Goal: Task Accomplishment & Management: Manage account settings

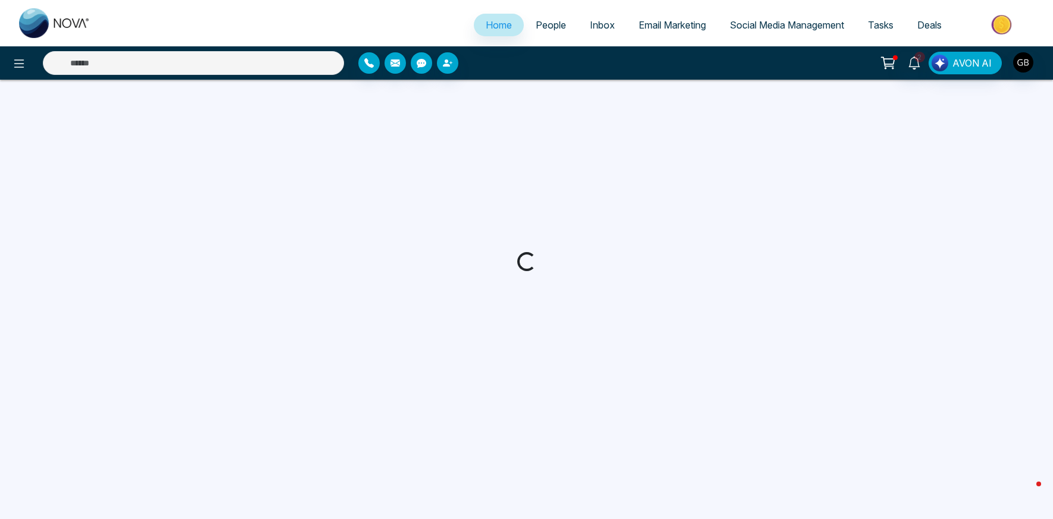
select select "*"
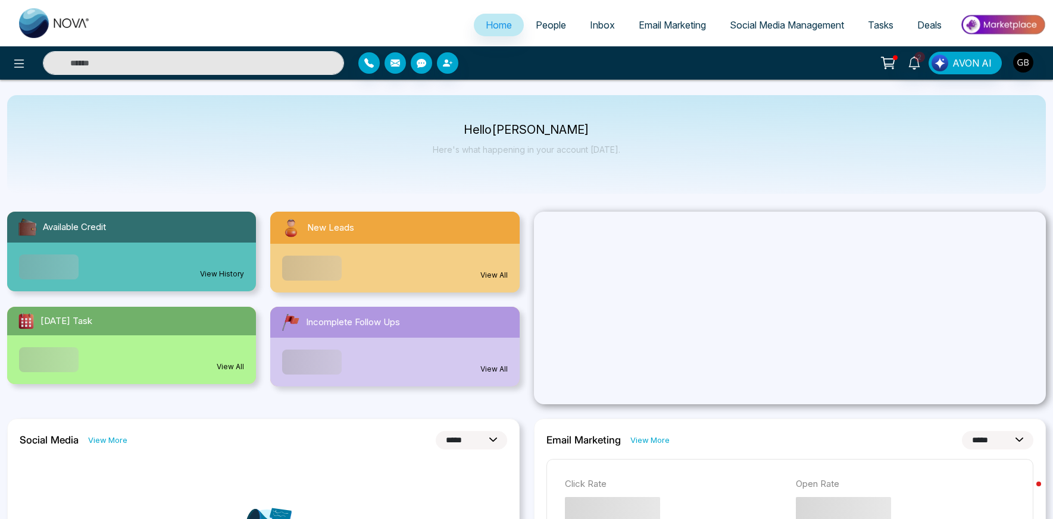
click at [556, 27] on span "People" at bounding box center [550, 25] width 30 height 12
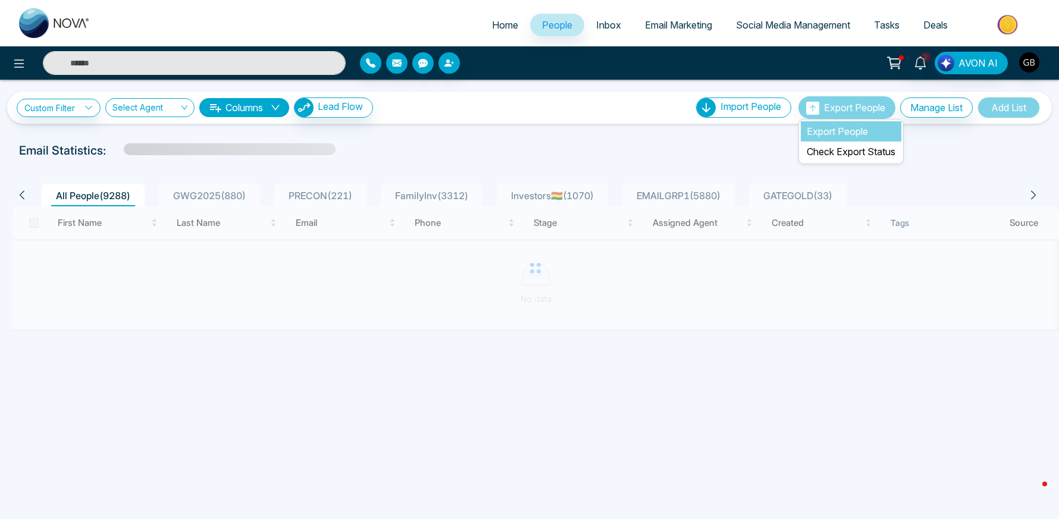
click at [848, 127] on li "Export People" at bounding box center [851, 131] width 101 height 20
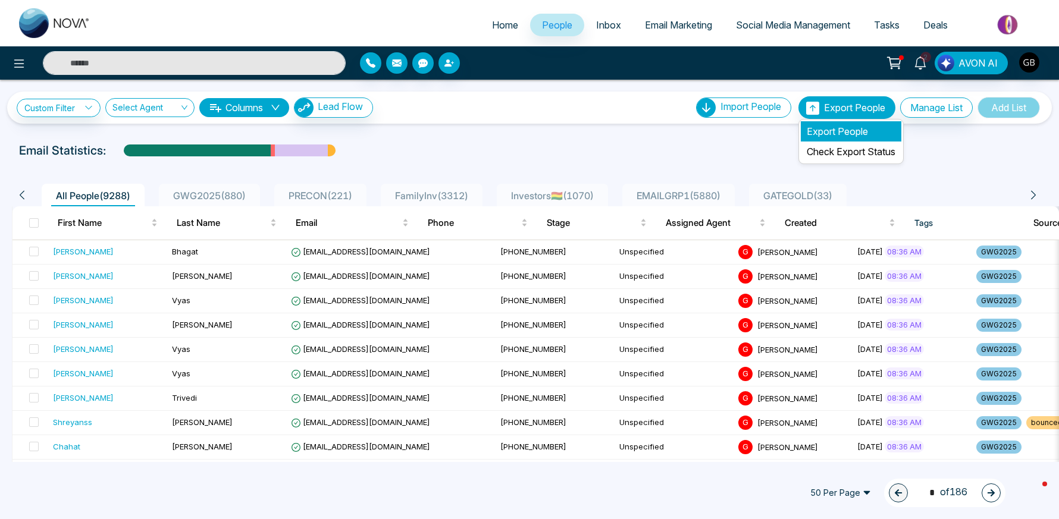
click at [847, 133] on li "Export People" at bounding box center [851, 131] width 101 height 20
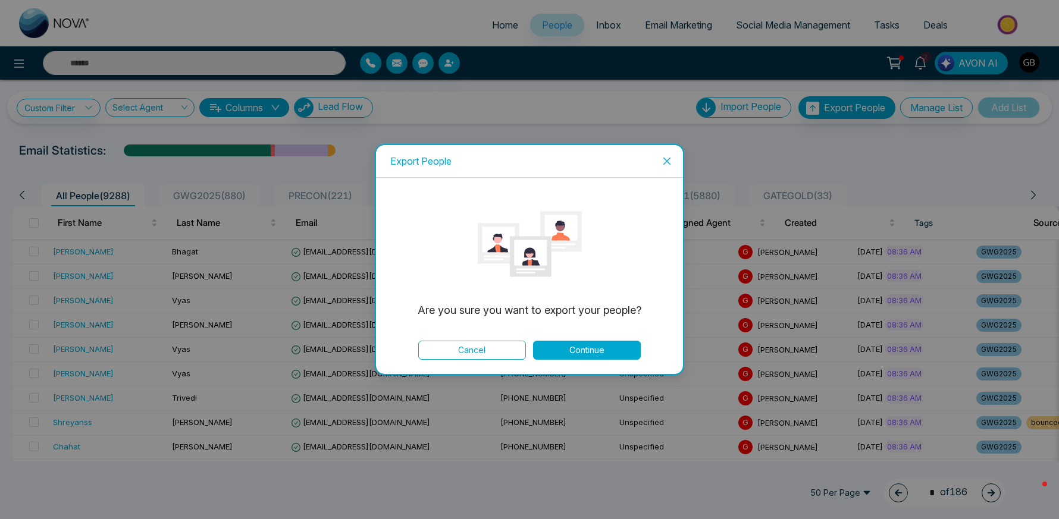
click at [588, 354] on button "Continue" at bounding box center [587, 350] width 108 height 19
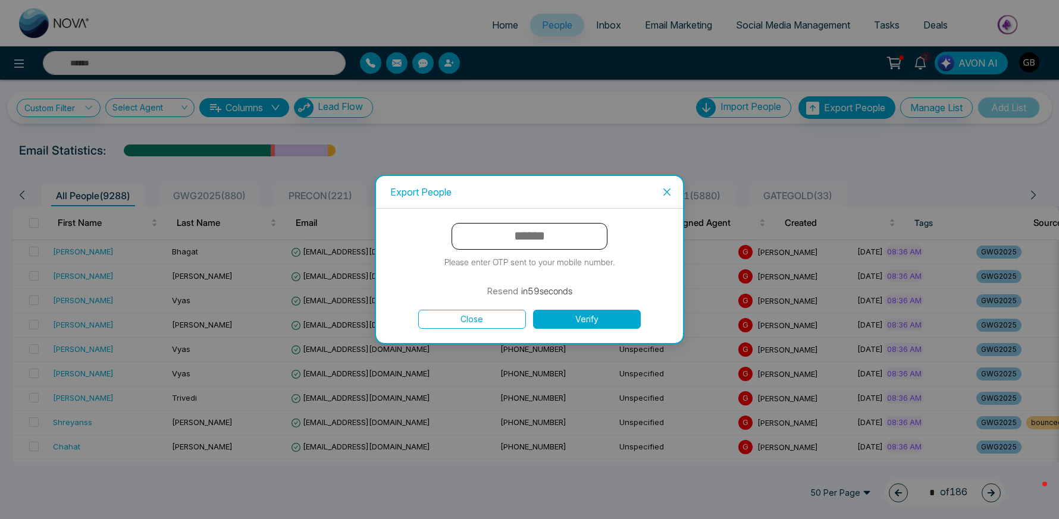
click at [545, 233] on input "text" at bounding box center [530, 236] width 156 height 27
paste input "******"
type input "******"
click at [596, 314] on button "Verify" at bounding box center [587, 319] width 108 height 19
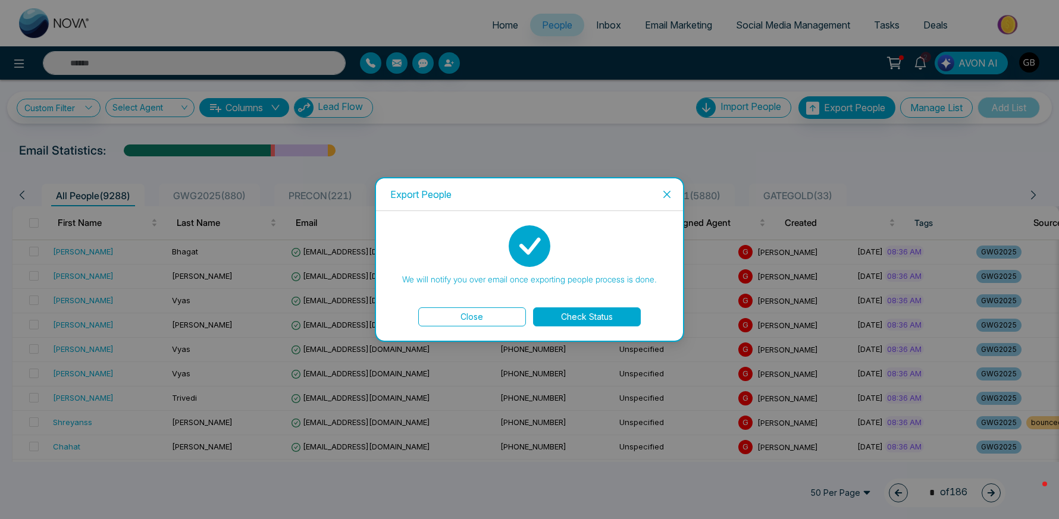
click at [665, 198] on icon "close" at bounding box center [667, 195] width 10 height 10
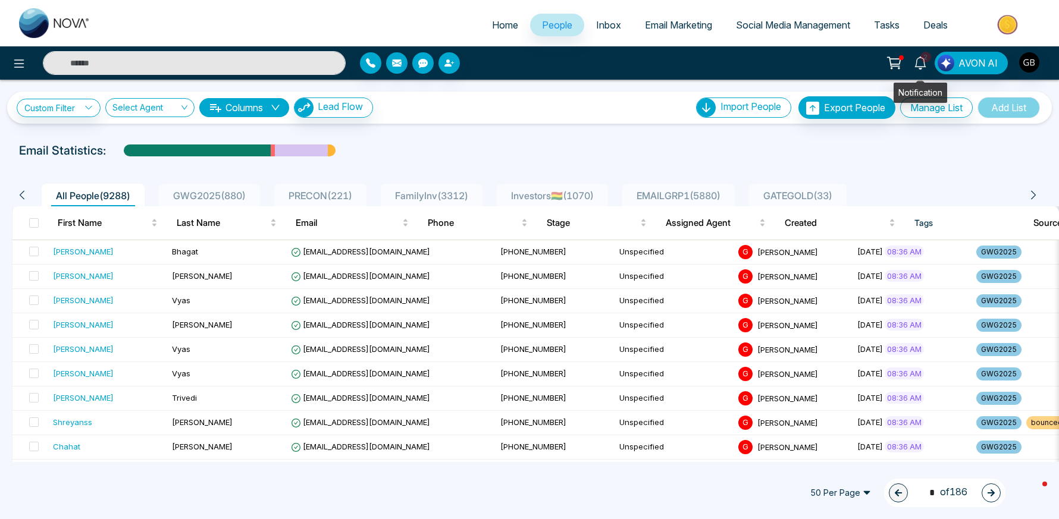
click at [916, 64] on icon at bounding box center [920, 63] width 13 height 13
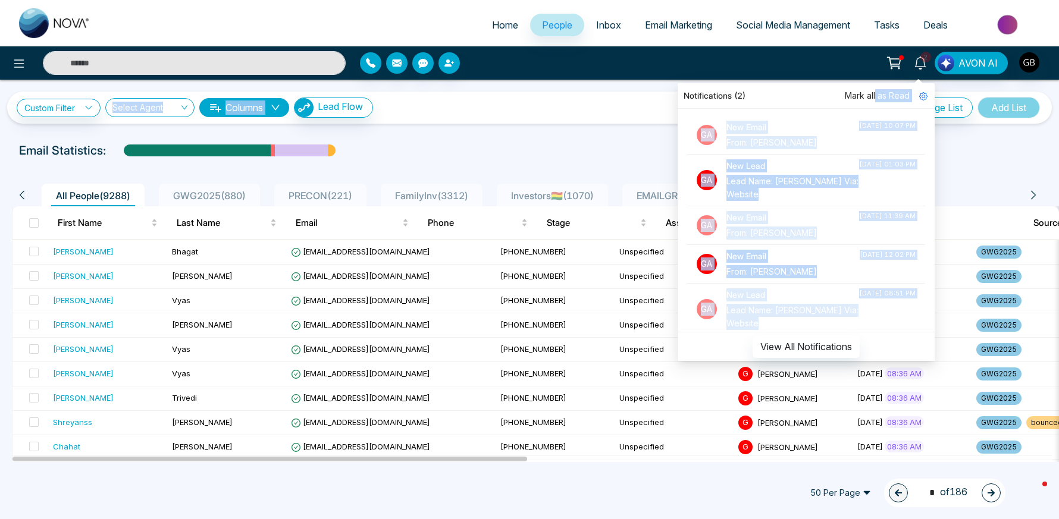
drag, startPoint x: 878, startPoint y: 99, endPoint x: 552, endPoint y: 110, distance: 326.3
click at [552, 110] on div "Home People Inbox Email Marketing Social Media Management Tasks Deals 2 Notific…" at bounding box center [529, 259] width 1059 height 519
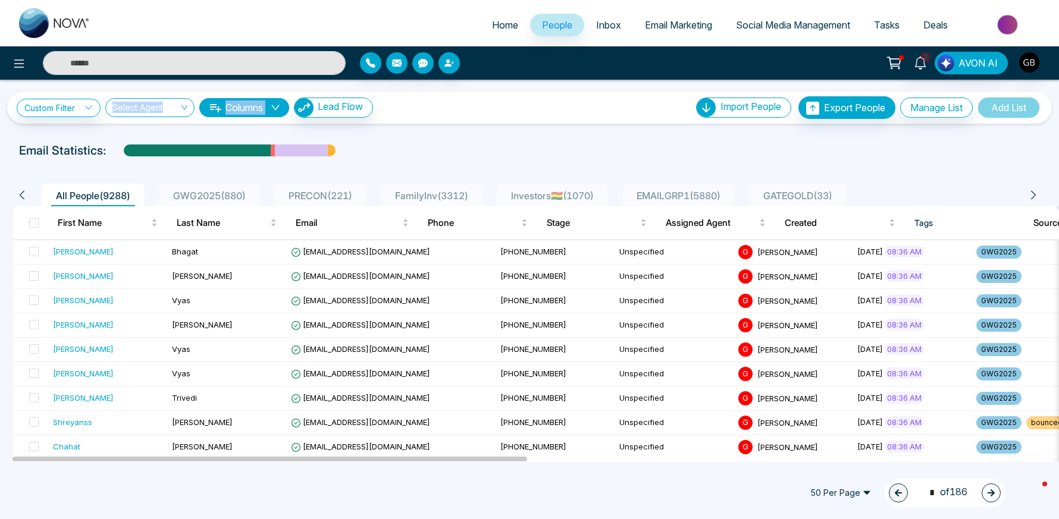
click at [551, 107] on div "Custom Filter Choose a filter Cancel Apply Select Agent Columns Lead Flow Impor…" at bounding box center [530, 107] width 1026 height 23
click at [1036, 62] on img "button" at bounding box center [1029, 62] width 20 height 20
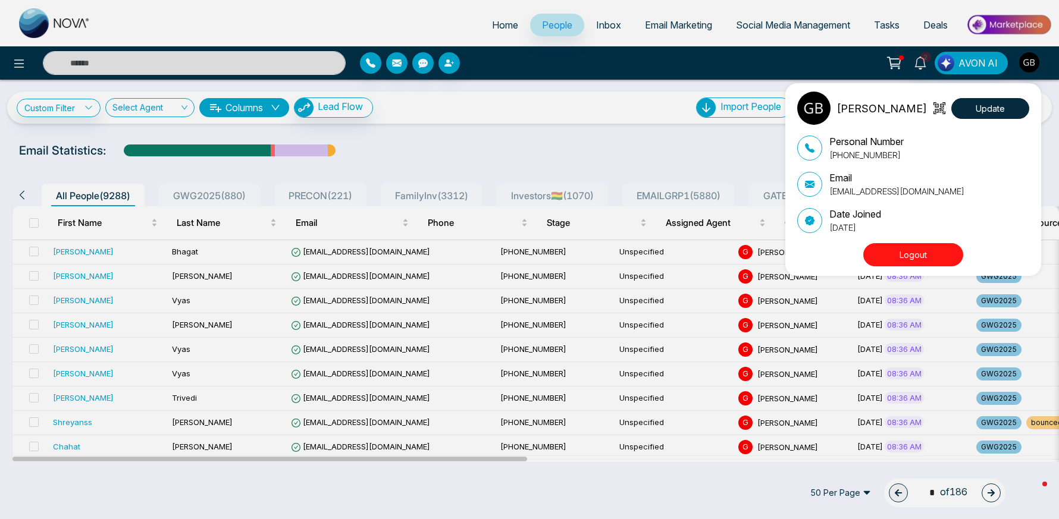
click at [998, 28] on div "[PERSON_NAME] Update Personal Number [PHONE_NUMBER] Email [EMAIL_ADDRESS][DOMAI…" at bounding box center [529, 259] width 1059 height 519
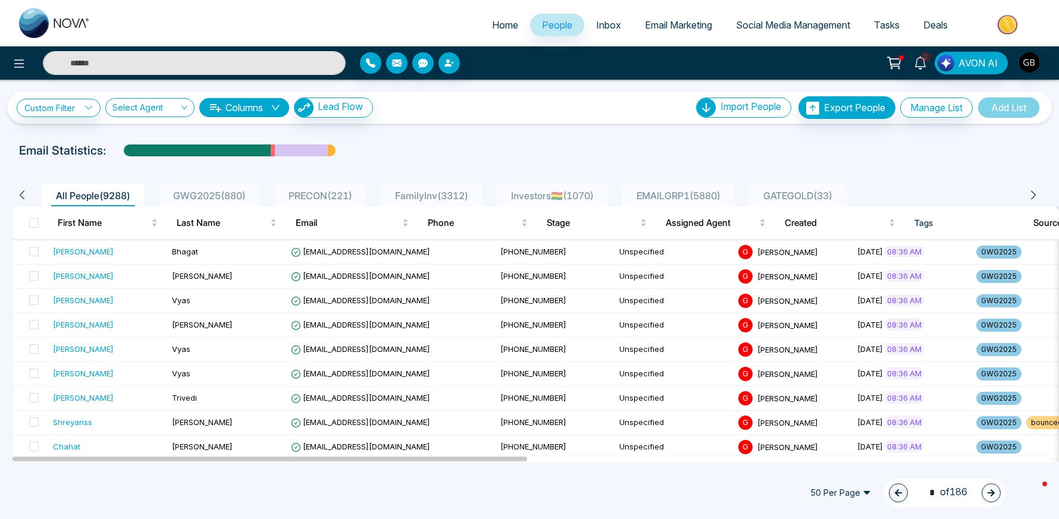
click at [999, 26] on img at bounding box center [1009, 24] width 86 height 27
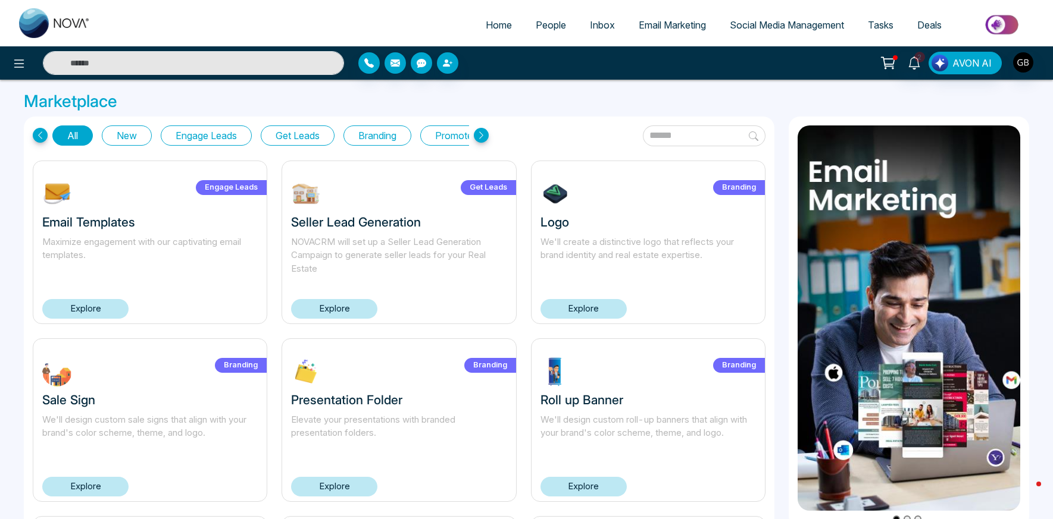
click at [484, 134] on icon at bounding box center [481, 135] width 15 height 15
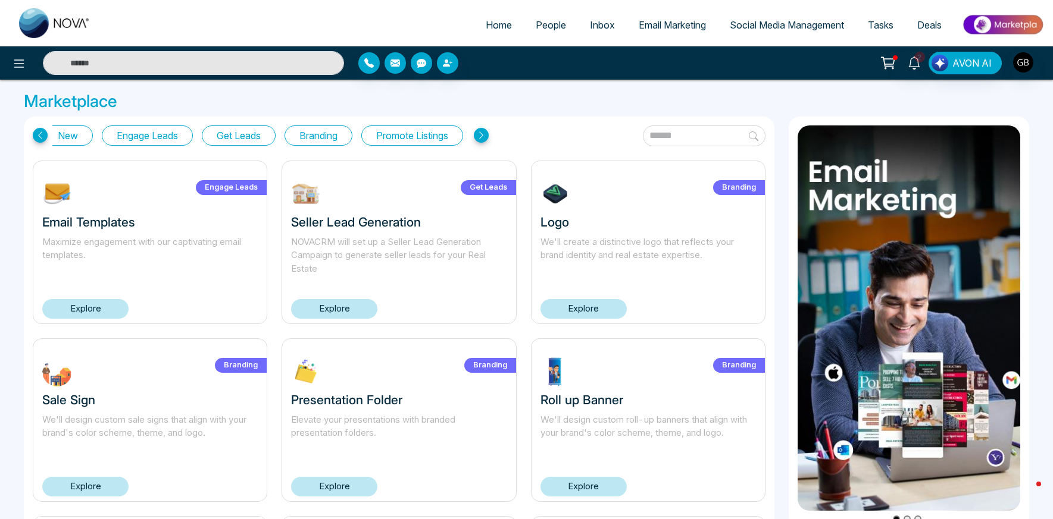
click at [484, 134] on icon at bounding box center [481, 135] width 15 height 15
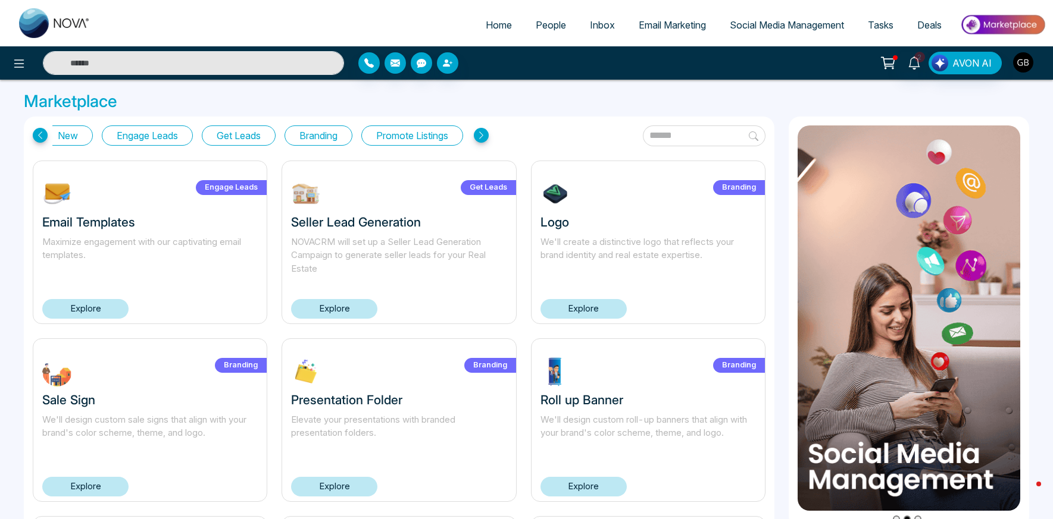
click at [1027, 63] on img "button" at bounding box center [1023, 62] width 20 height 20
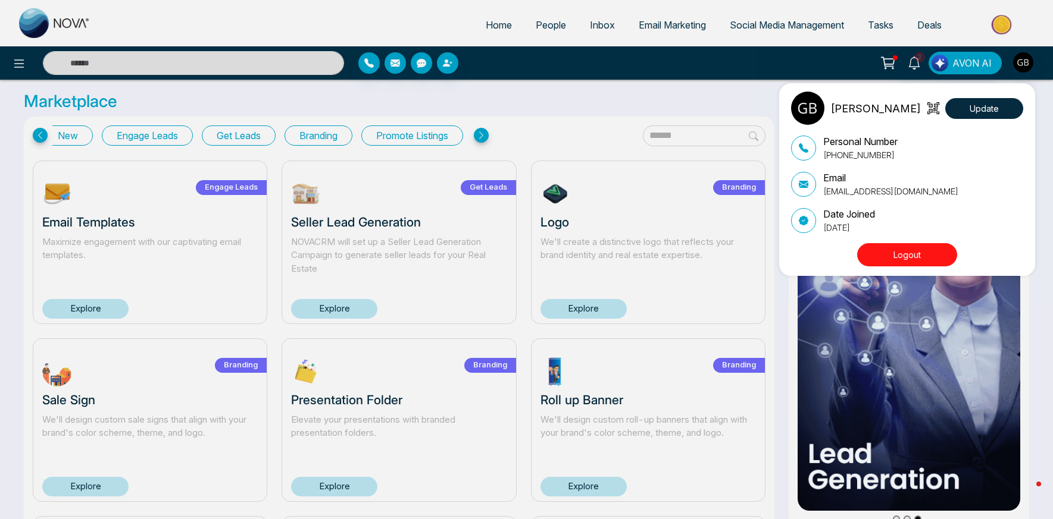
click at [812, 106] on img at bounding box center [807, 108] width 33 height 33
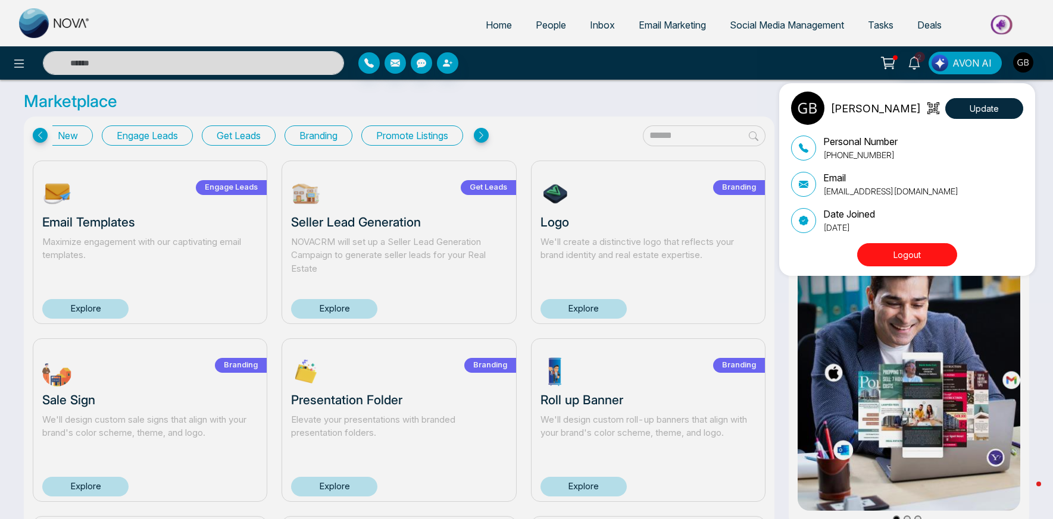
drag, startPoint x: 970, startPoint y: 112, endPoint x: 943, endPoint y: 160, distance: 55.1
click at [963, 162] on div "[PERSON_NAME] Update Personal Number [PHONE_NUMBER] Email [EMAIL_ADDRESS][DOMAI…" at bounding box center [910, 180] width 238 height 176
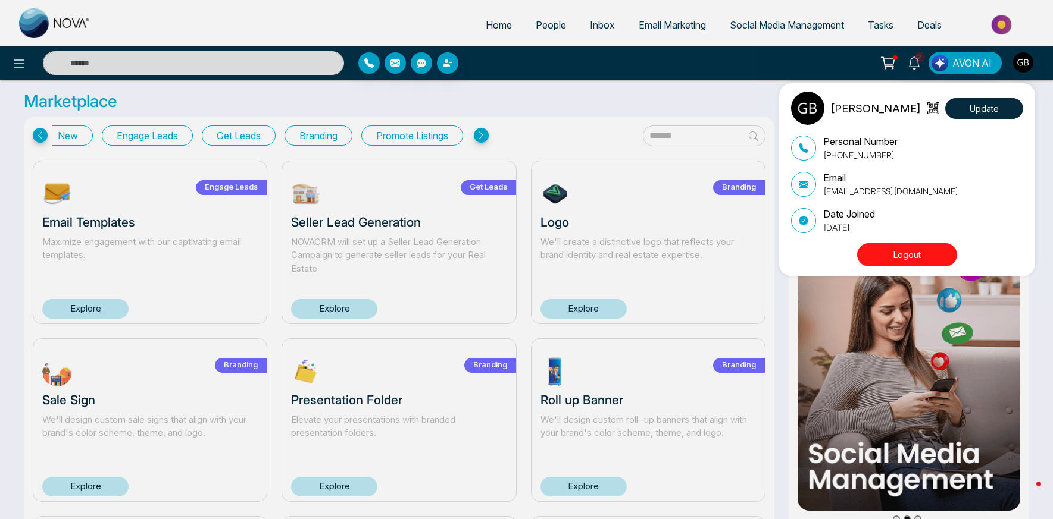
click at [498, 90] on div "[PERSON_NAME] Update Personal Number [PHONE_NUMBER] Email [EMAIL_ADDRESS][DOMAI…" at bounding box center [526, 259] width 1053 height 519
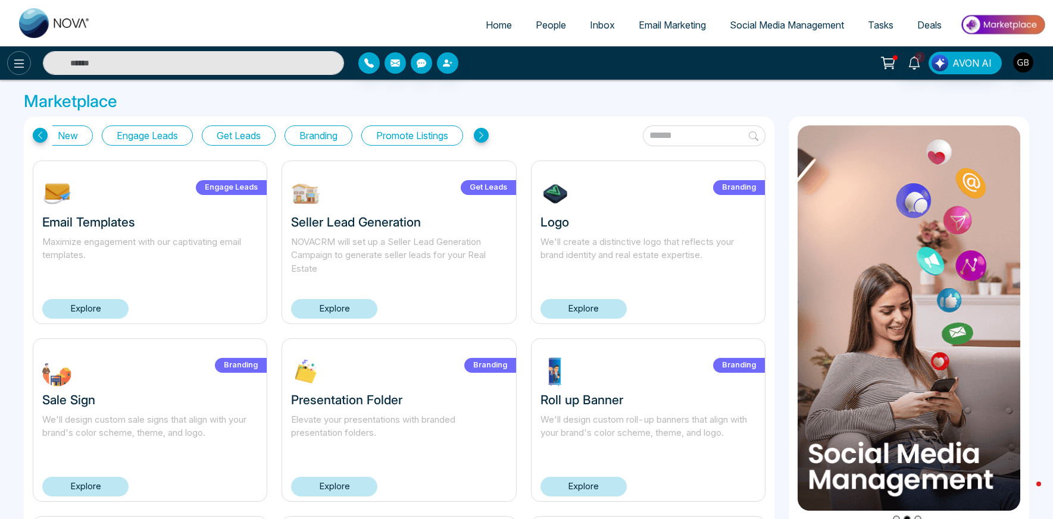
click at [21, 71] on button at bounding box center [19, 63] width 24 height 24
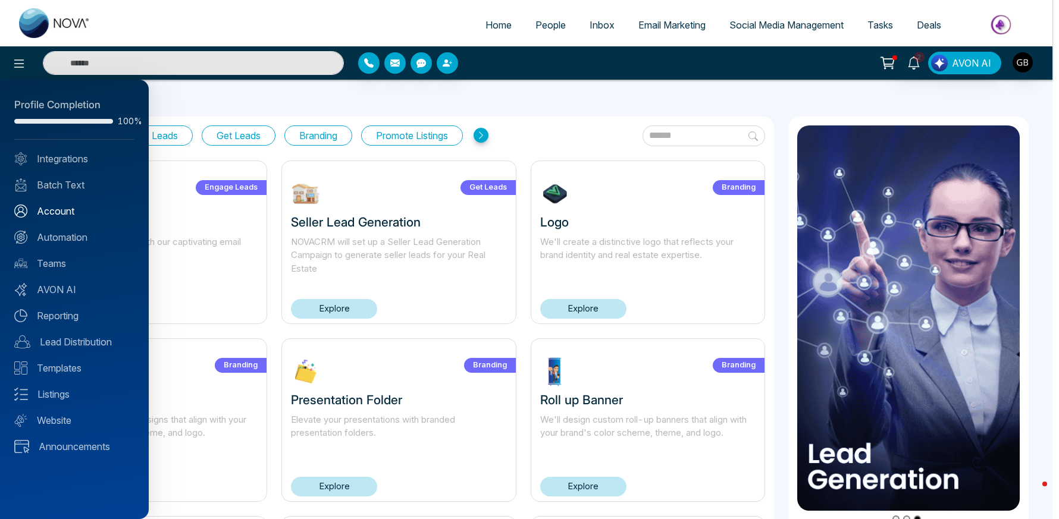
click at [65, 217] on link "Account" at bounding box center [74, 211] width 120 height 14
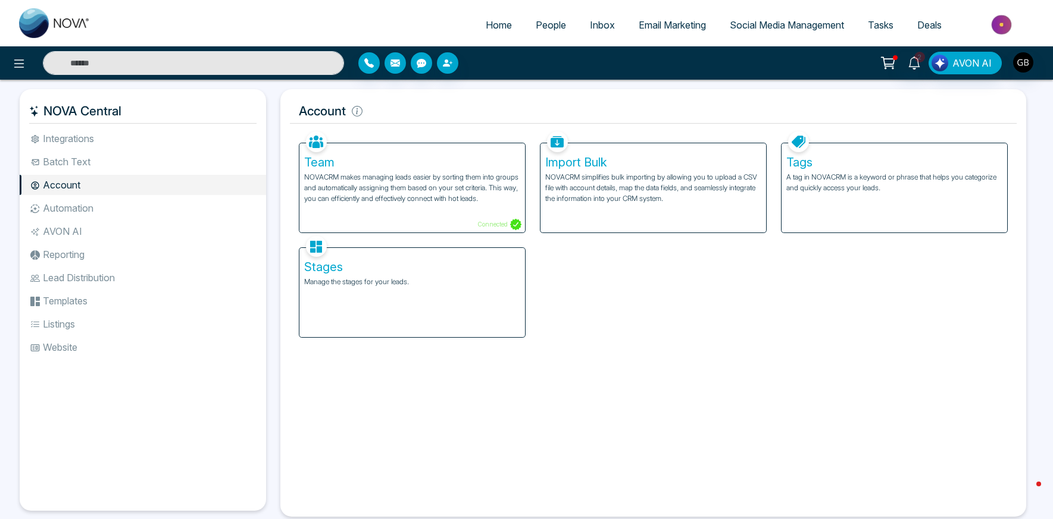
click at [405, 177] on p "NOVACRM makes managing leads easier by sorting them into groups and automatical…" at bounding box center [412, 188] width 216 height 32
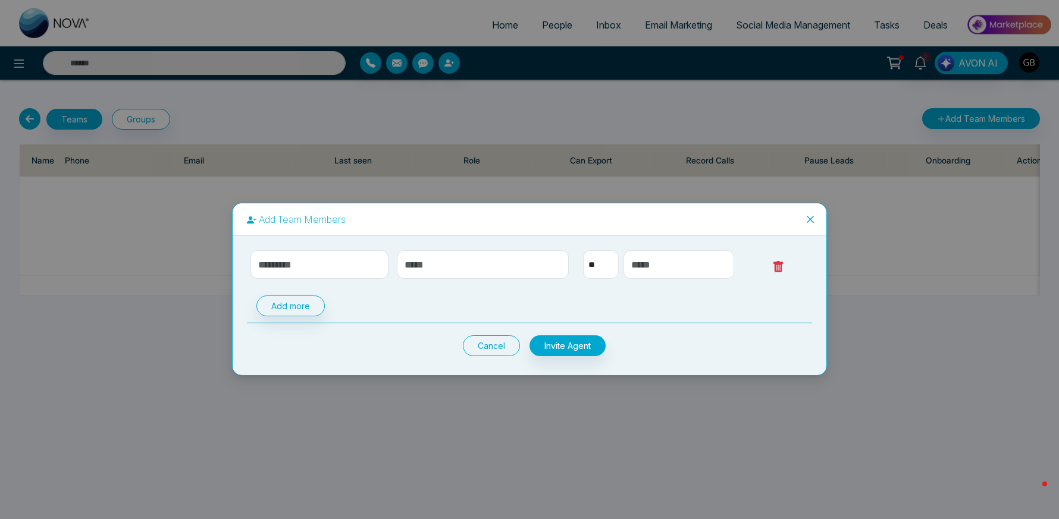
click at [513, 347] on button "Cancel" at bounding box center [491, 346] width 57 height 21
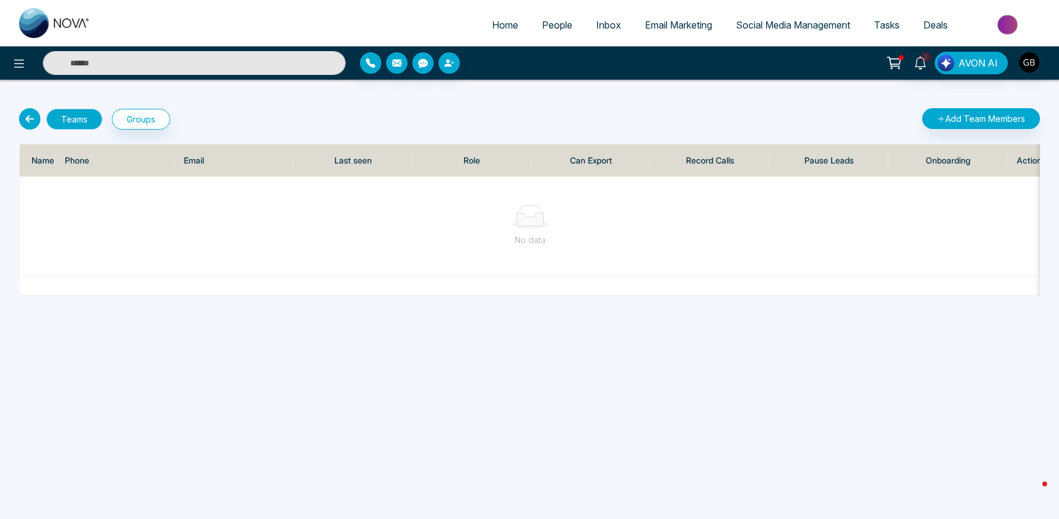
click at [83, 124] on button "Teams" at bounding box center [74, 119] width 56 height 21
click at [146, 120] on button "Groups" at bounding box center [141, 119] width 58 height 21
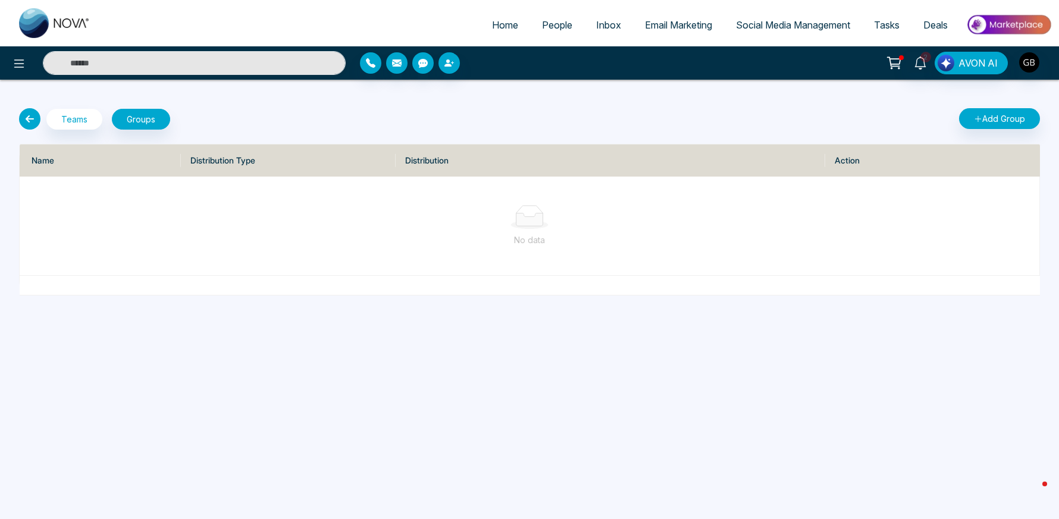
click at [27, 121] on icon at bounding box center [29, 118] width 21 height 21
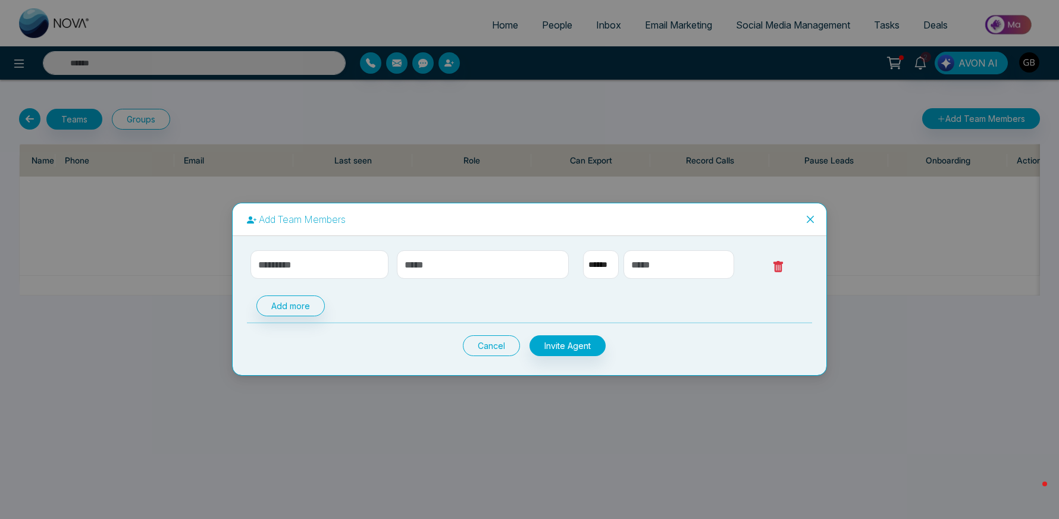
click at [490, 343] on button "Cancel" at bounding box center [491, 346] width 57 height 21
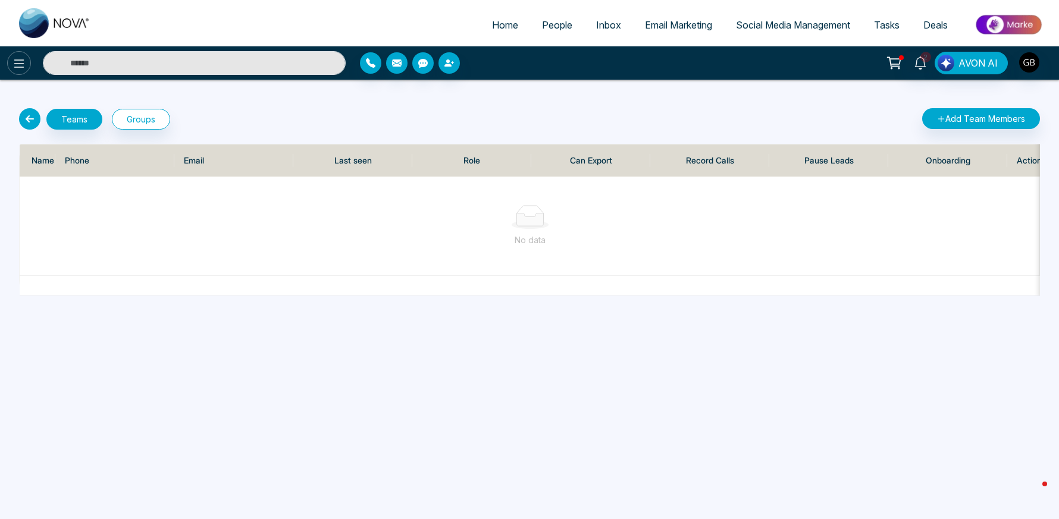
click at [18, 68] on icon at bounding box center [19, 64] width 14 height 14
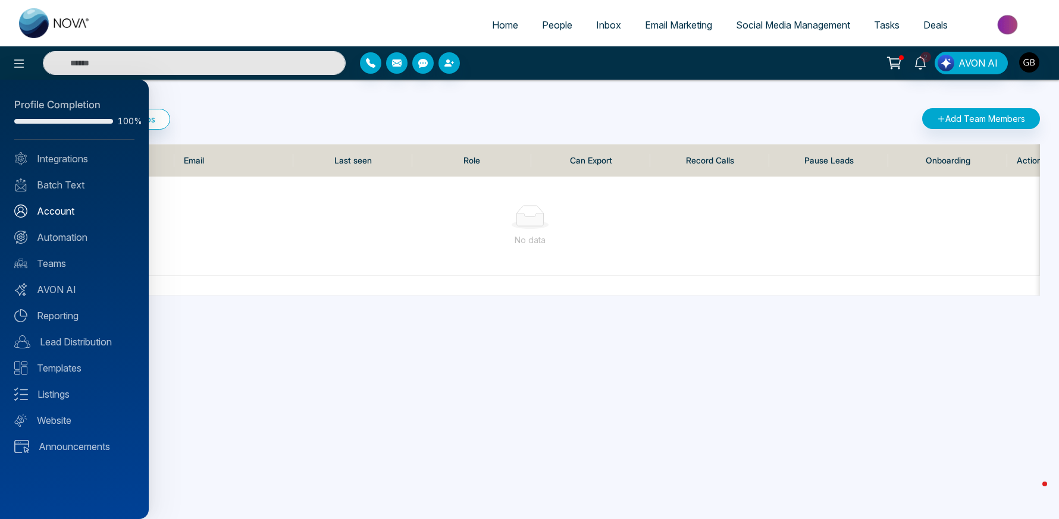
click at [66, 218] on link "Account" at bounding box center [74, 211] width 120 height 14
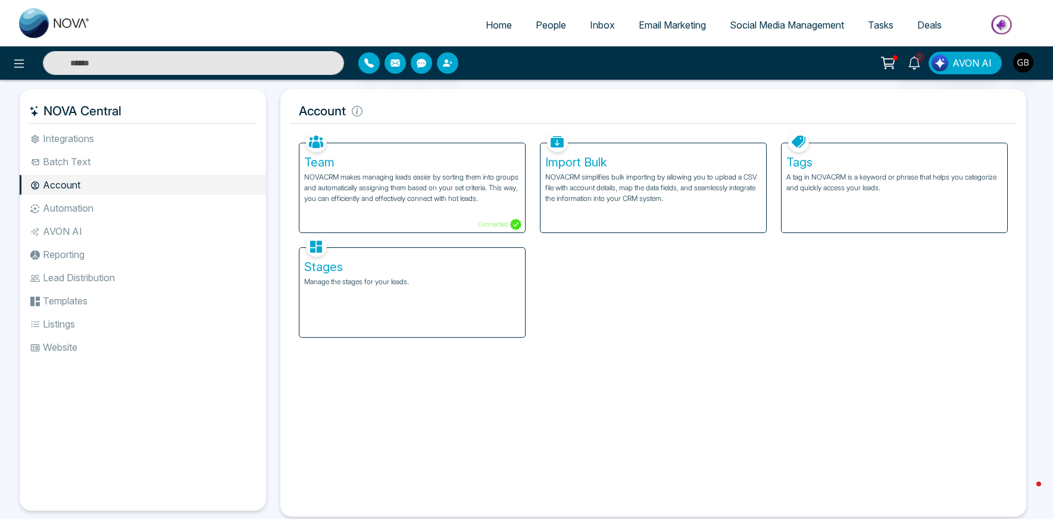
click at [73, 211] on li "Automation" at bounding box center [143, 208] width 246 height 20
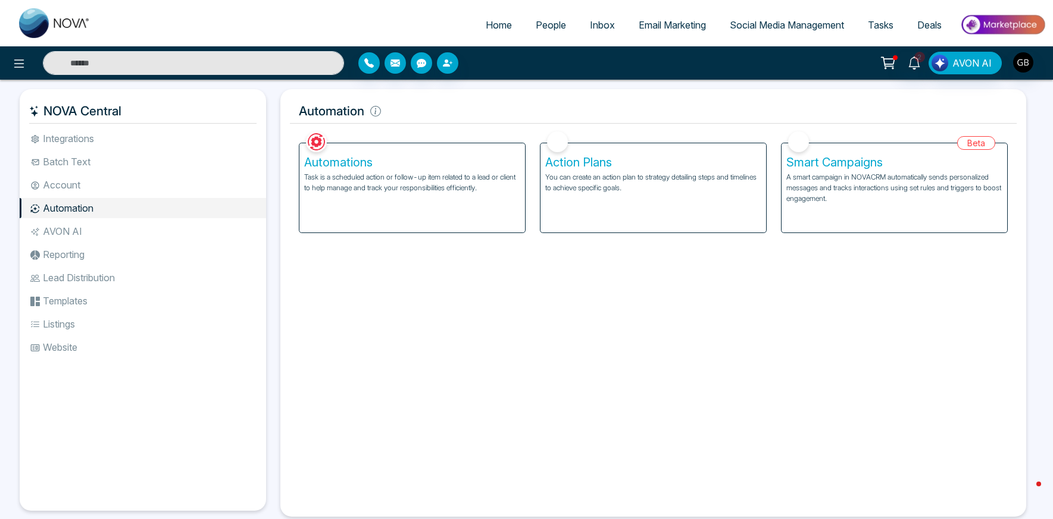
click at [65, 232] on li "AVON AI" at bounding box center [143, 231] width 246 height 20
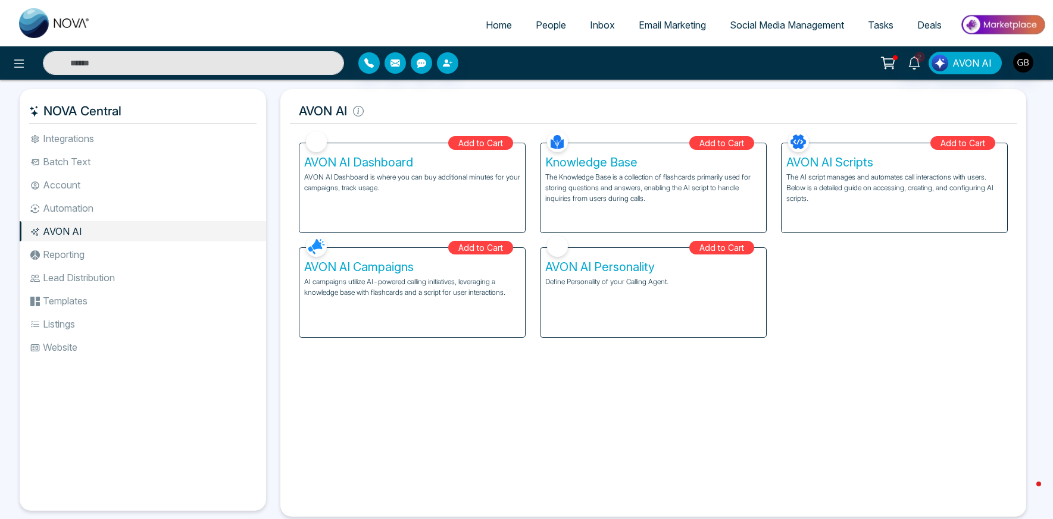
click at [68, 256] on li "Reporting" at bounding box center [143, 255] width 246 height 20
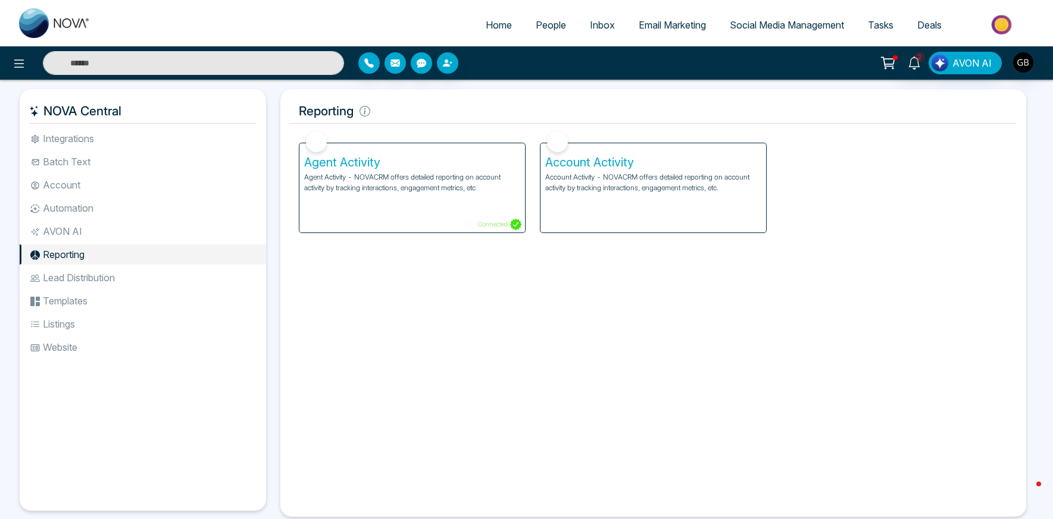
click at [71, 287] on li "Lead Distribution" at bounding box center [143, 278] width 246 height 20
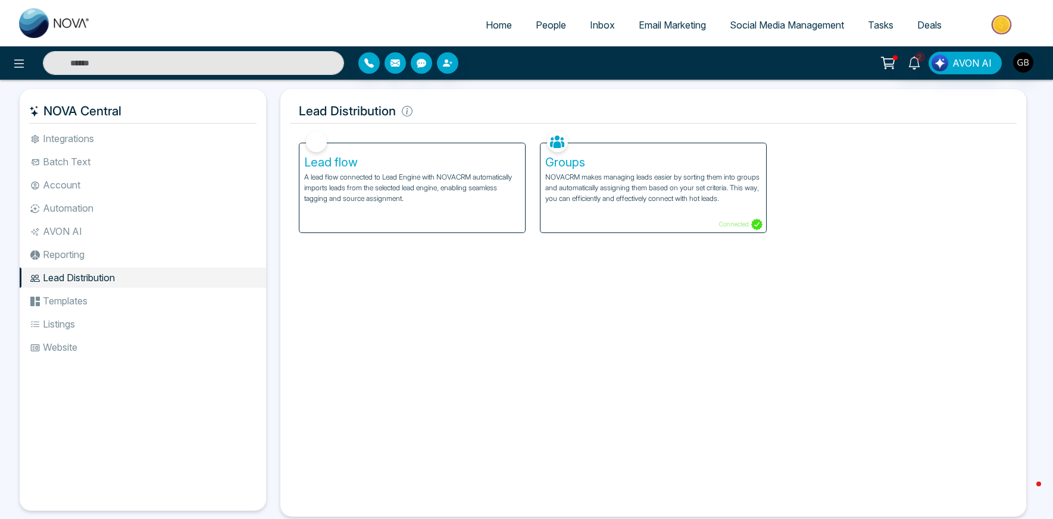
click at [71, 300] on li "Templates" at bounding box center [143, 301] width 246 height 20
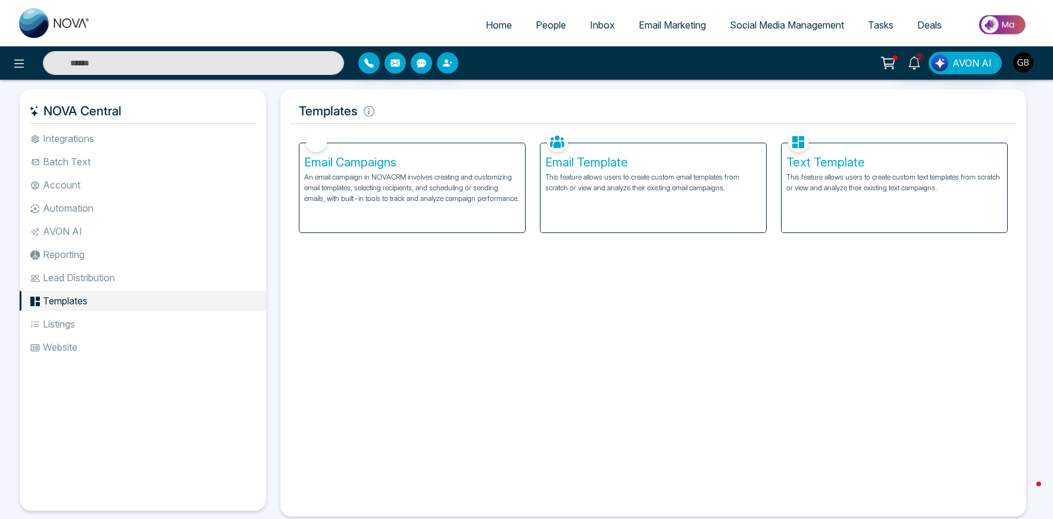
click at [71, 321] on li "Listings" at bounding box center [143, 324] width 246 height 20
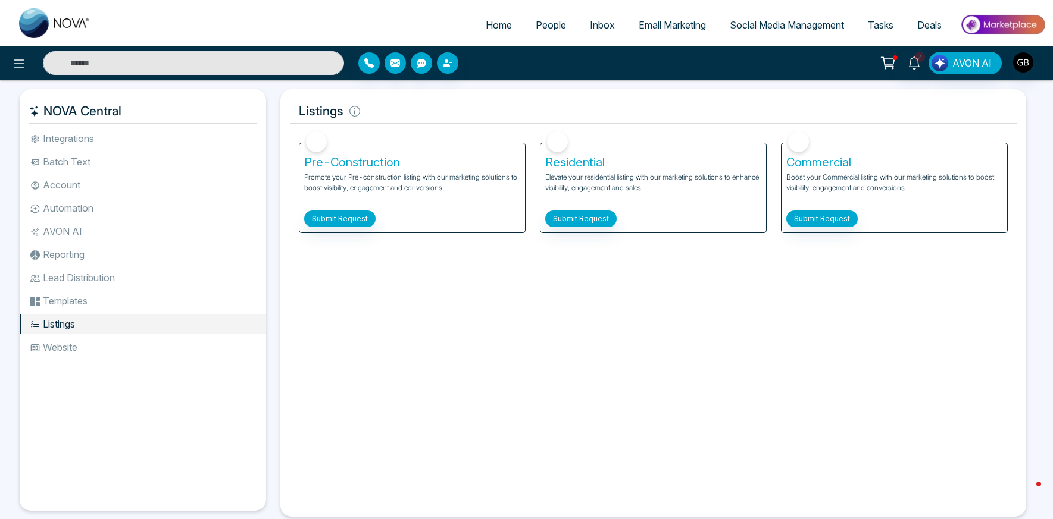
click at [62, 350] on li "Website" at bounding box center [143, 347] width 246 height 20
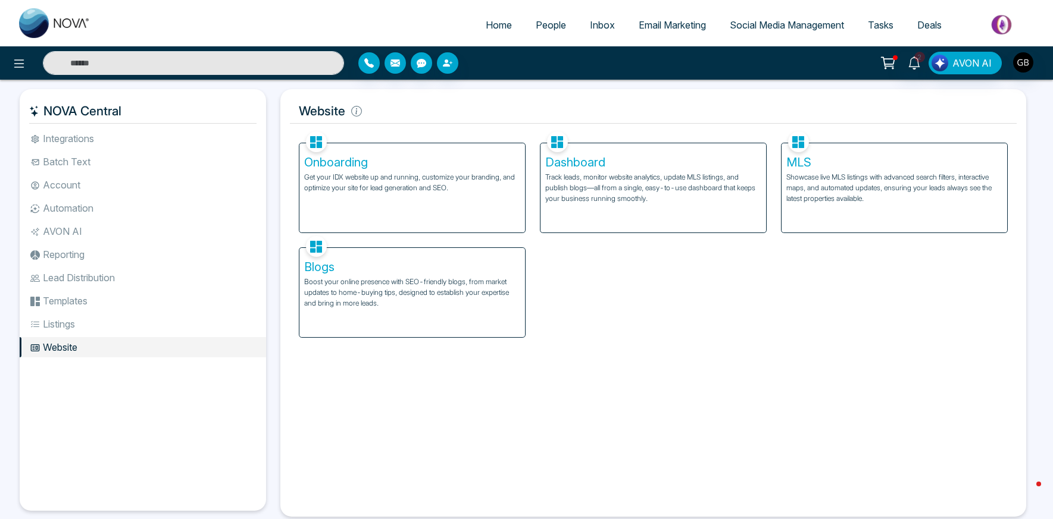
click at [75, 143] on li "Integrations" at bounding box center [143, 139] width 246 height 20
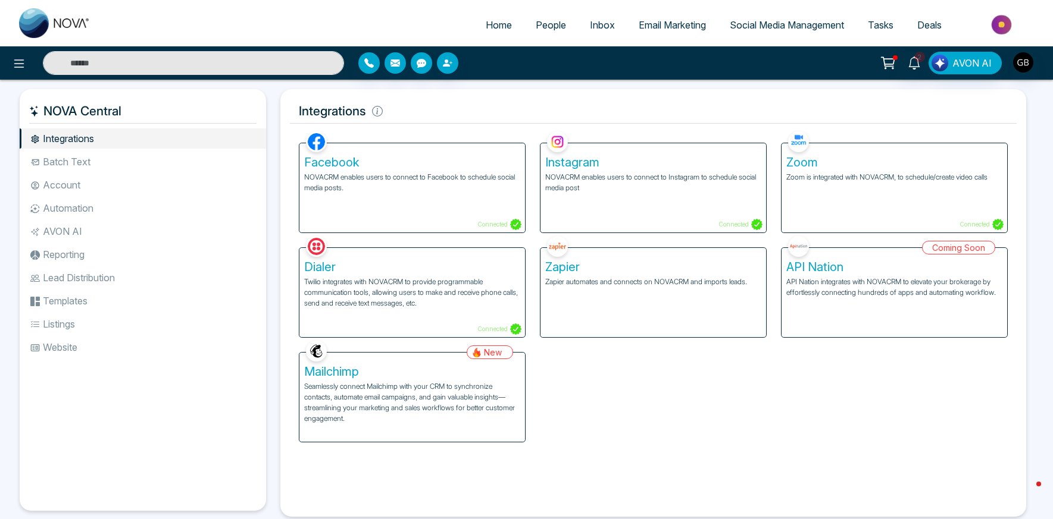
click at [74, 159] on li "Batch Text" at bounding box center [143, 162] width 246 height 20
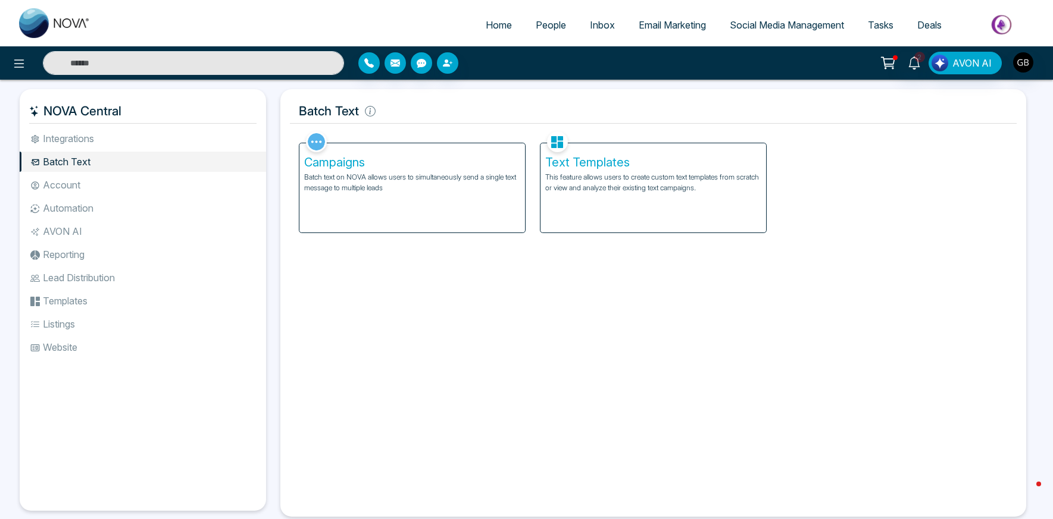
click at [80, 139] on li "Integrations" at bounding box center [143, 139] width 246 height 20
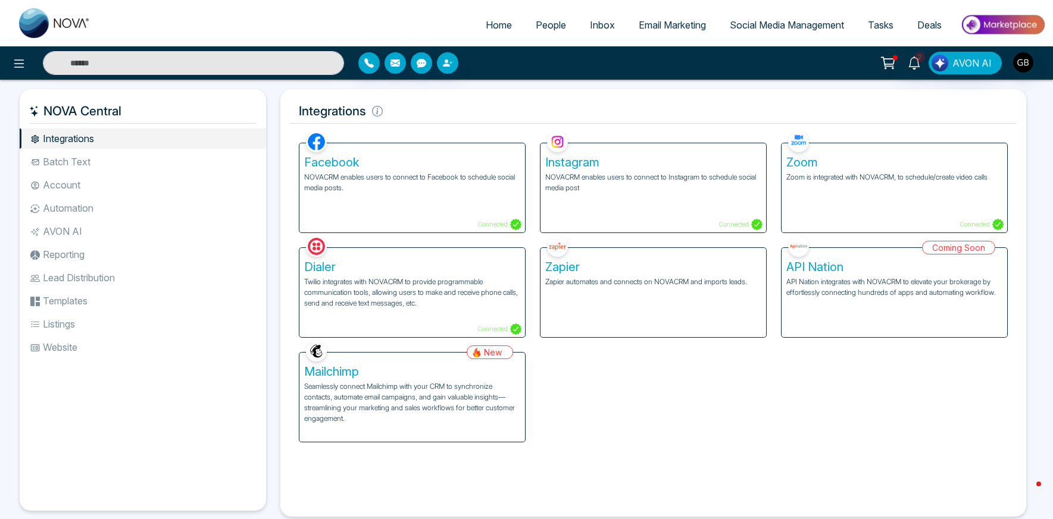
click at [70, 166] on li "Batch Text" at bounding box center [143, 162] width 246 height 20
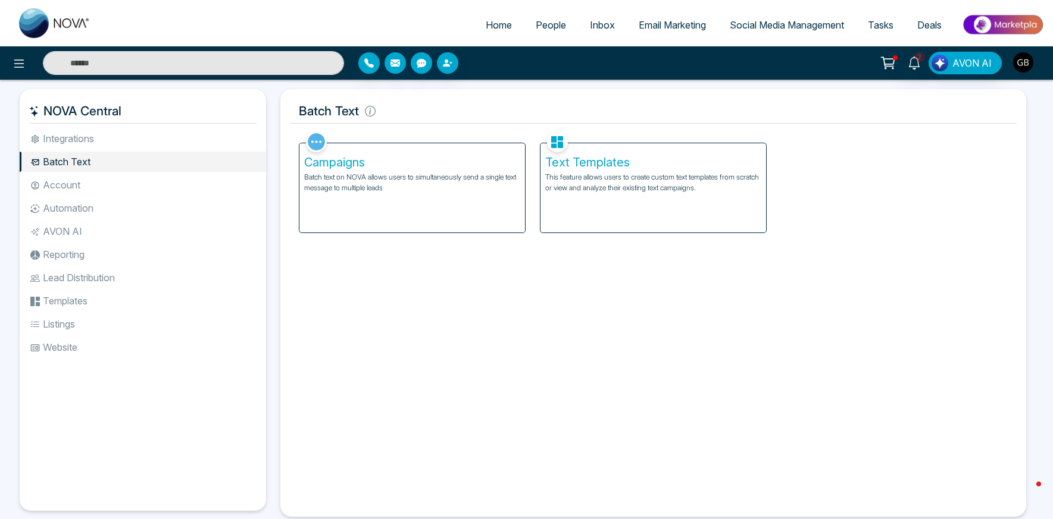
click at [1032, 59] on button "button" at bounding box center [1022, 62] width 21 height 21
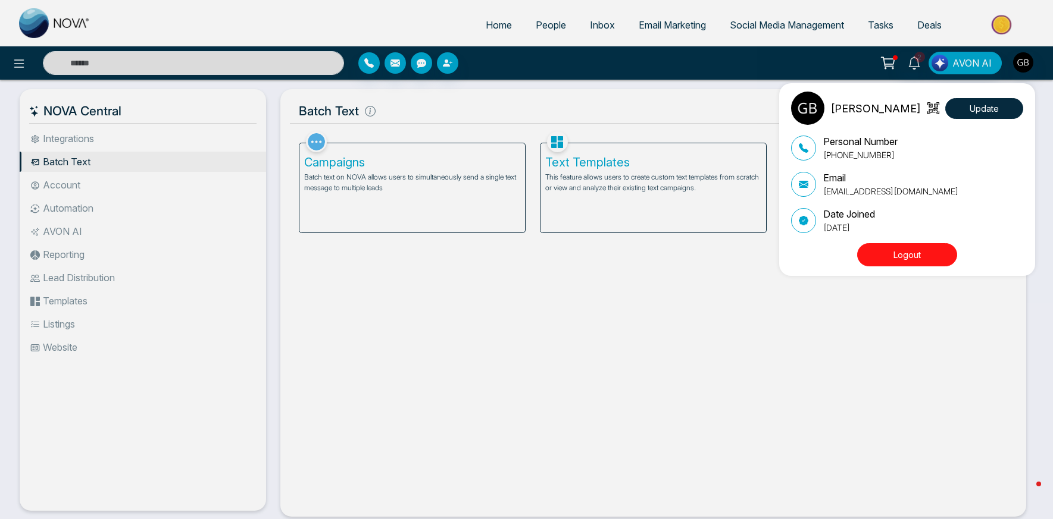
click at [1003, 25] on div "[PERSON_NAME] Update Personal Number [PHONE_NUMBER] Email [EMAIL_ADDRESS][DOMAI…" at bounding box center [526, 259] width 1053 height 519
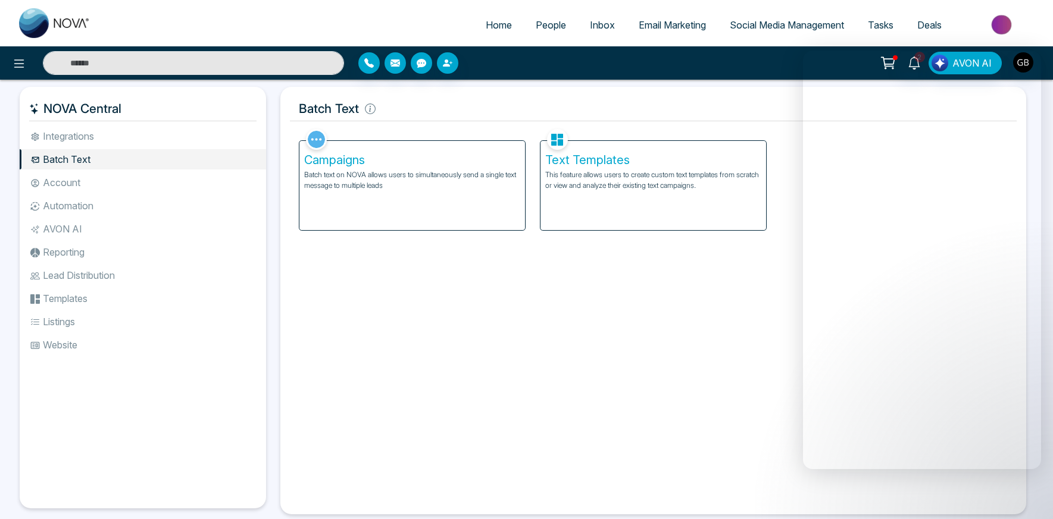
scroll to position [5, 0]
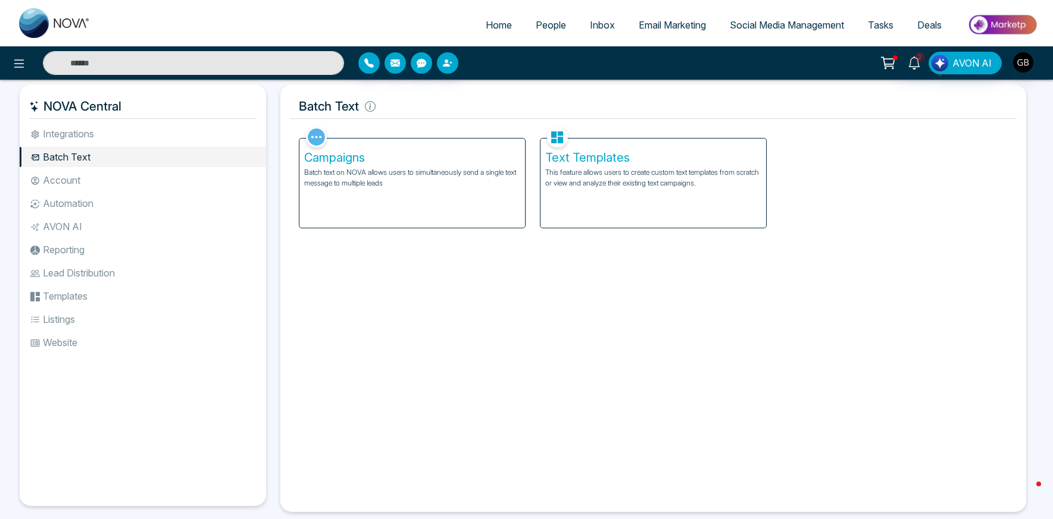
click at [749, 267] on div "Facebook NOVACRM enables users to connect to Facebook to schedule social media …" at bounding box center [653, 313] width 726 height 379
click at [68, 184] on li "Account" at bounding box center [143, 180] width 246 height 20
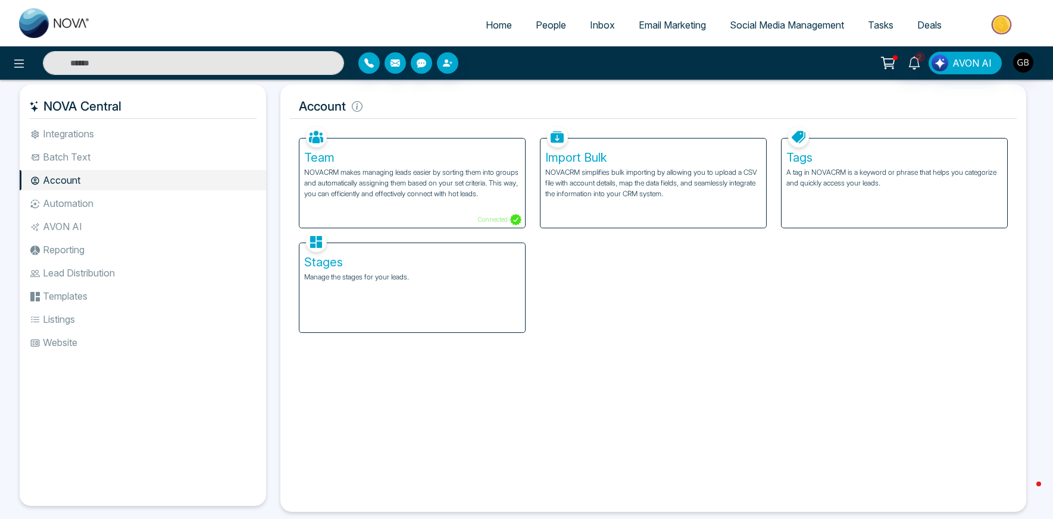
click at [91, 139] on li "Integrations" at bounding box center [143, 134] width 246 height 20
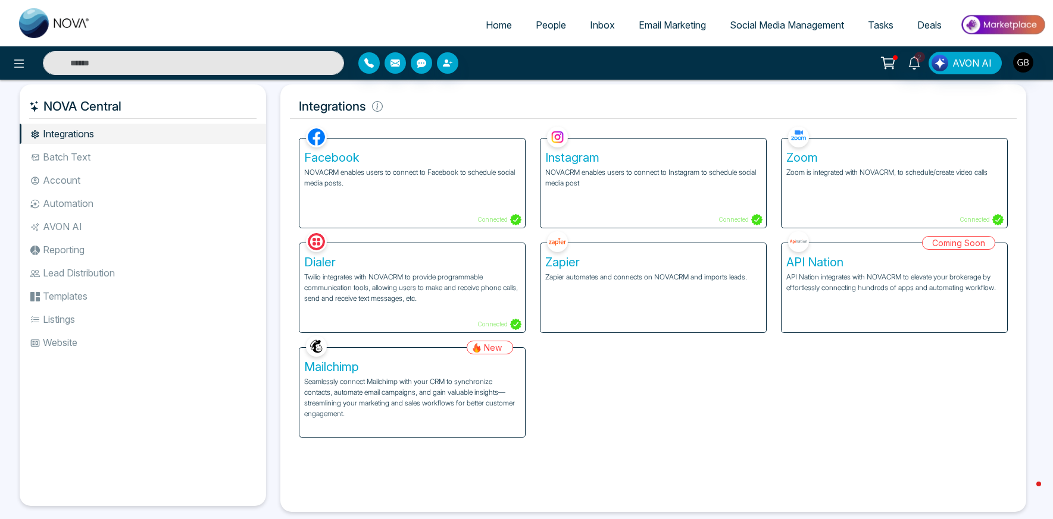
click at [83, 159] on li "Batch Text" at bounding box center [143, 157] width 246 height 20
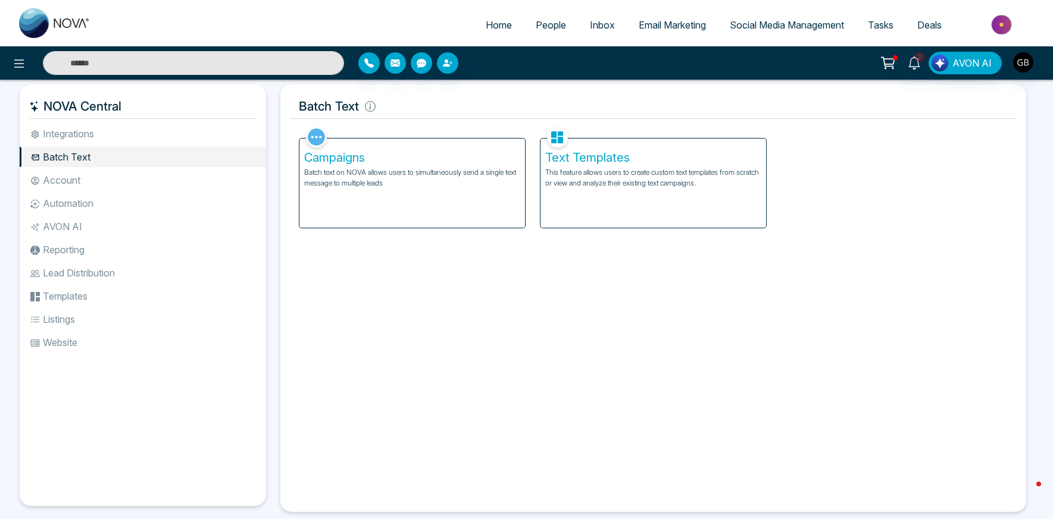
click at [68, 195] on li "Automation" at bounding box center [143, 203] width 246 height 20
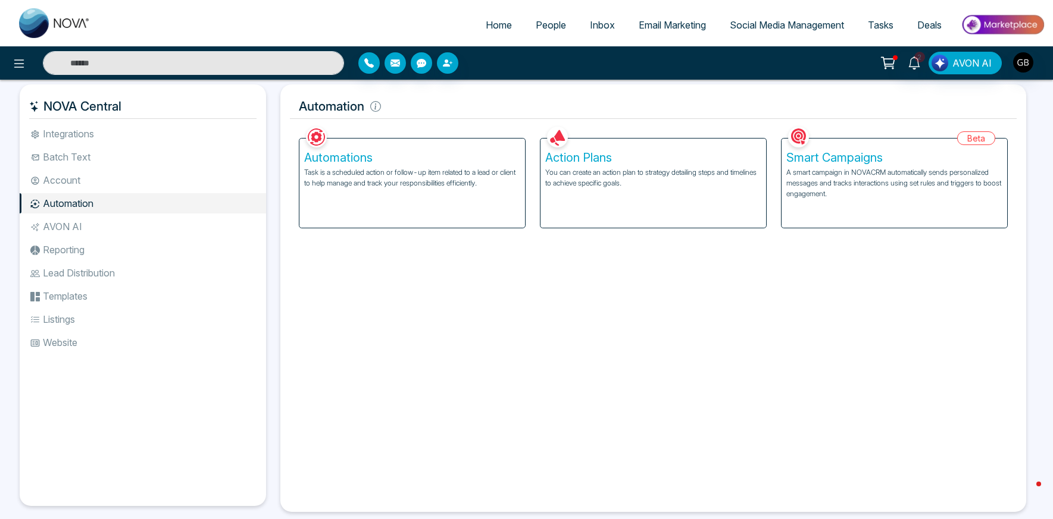
click at [1003, 32] on img at bounding box center [1002, 24] width 86 height 27
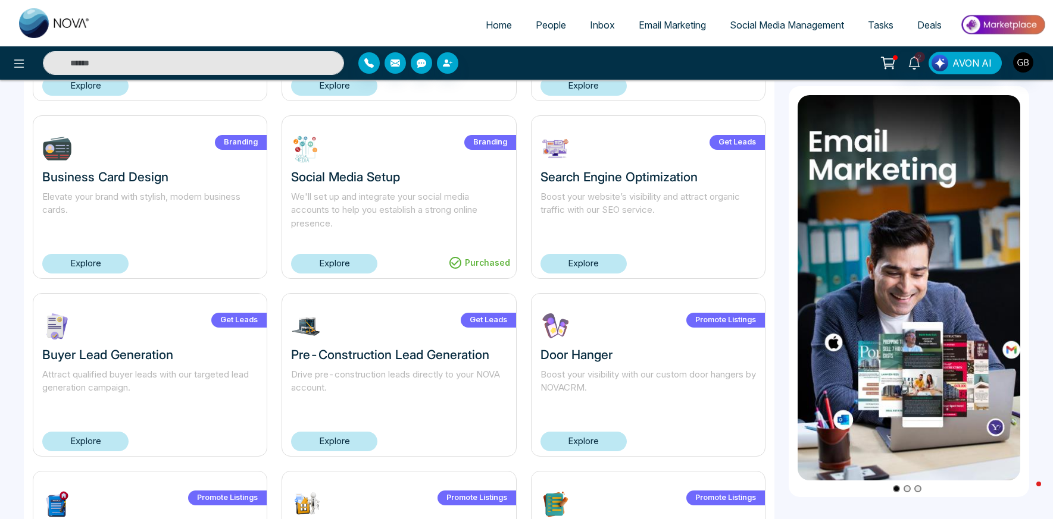
scroll to position [729, 0]
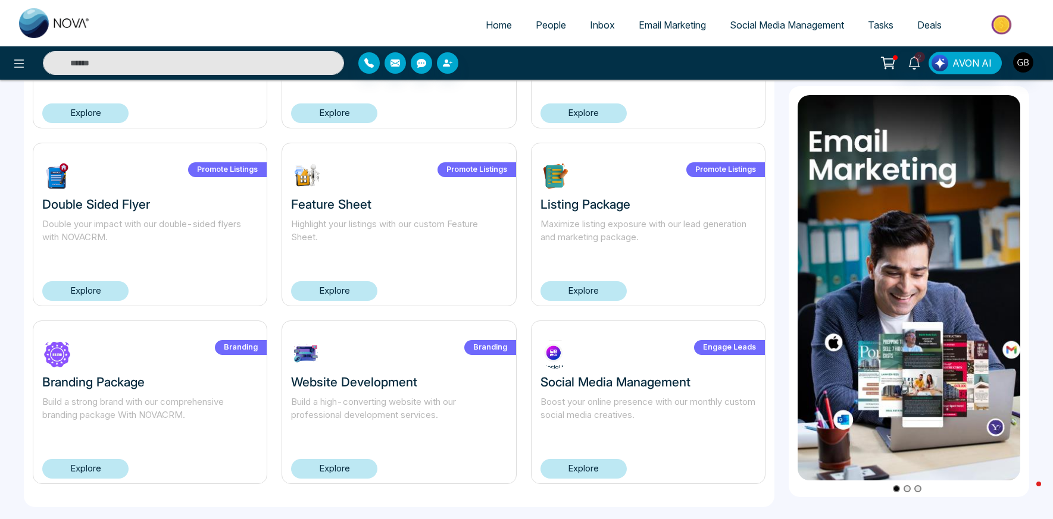
click at [419, 386] on h3 "Website Development" at bounding box center [398, 382] width 215 height 15
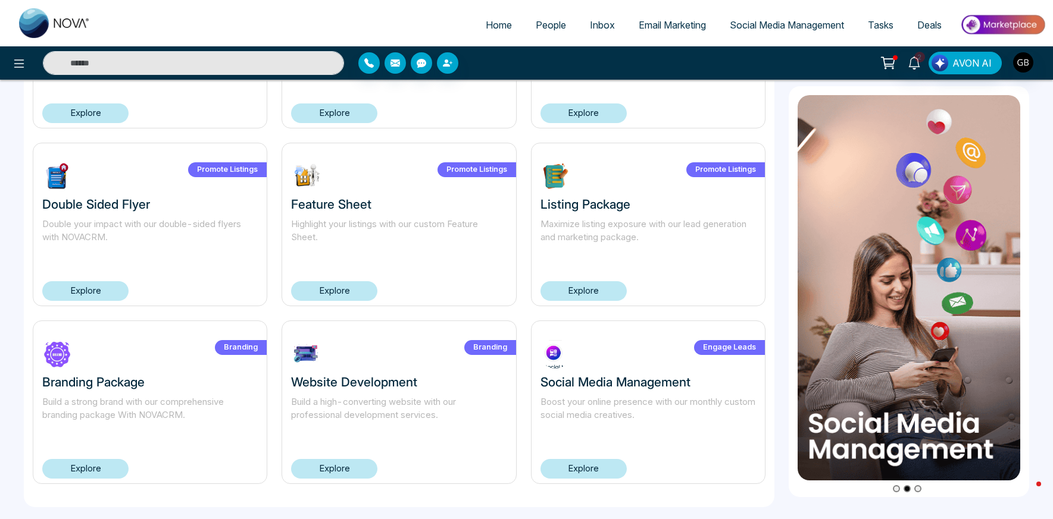
click at [498, 345] on label "Branding" at bounding box center [490, 347] width 52 height 15
click at [218, 358] on div "Branding Branding Package Build a strong brand with our comprehensive branding …" at bounding box center [150, 403] width 234 height 164
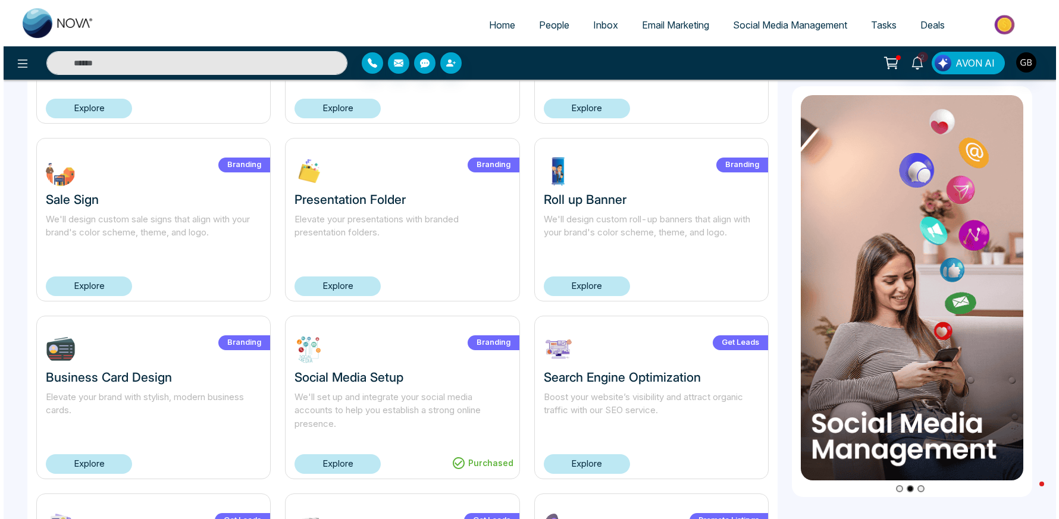
scroll to position [0, 0]
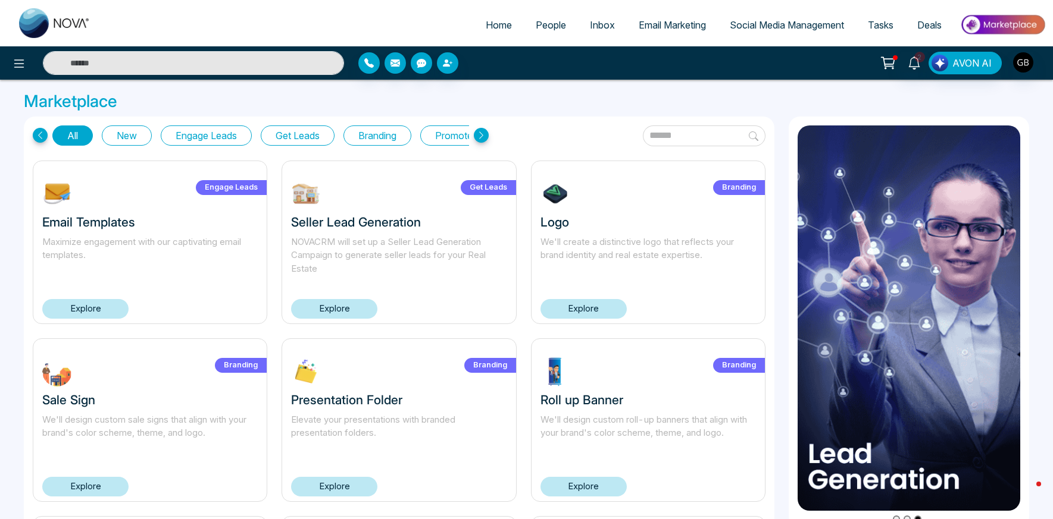
click at [540, 99] on h3 "Marketplace" at bounding box center [526, 102] width 1005 height 20
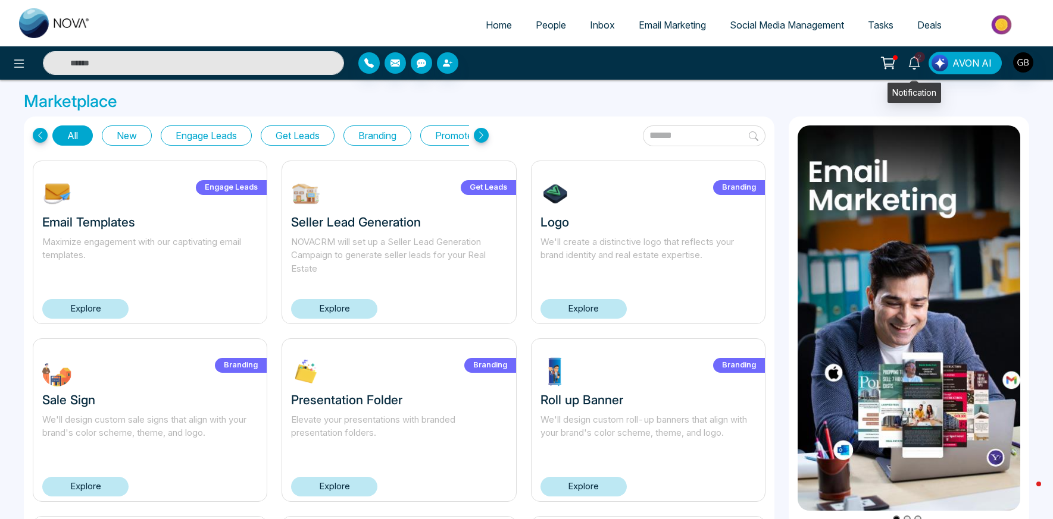
click at [914, 55] on link "2" at bounding box center [914, 62] width 29 height 21
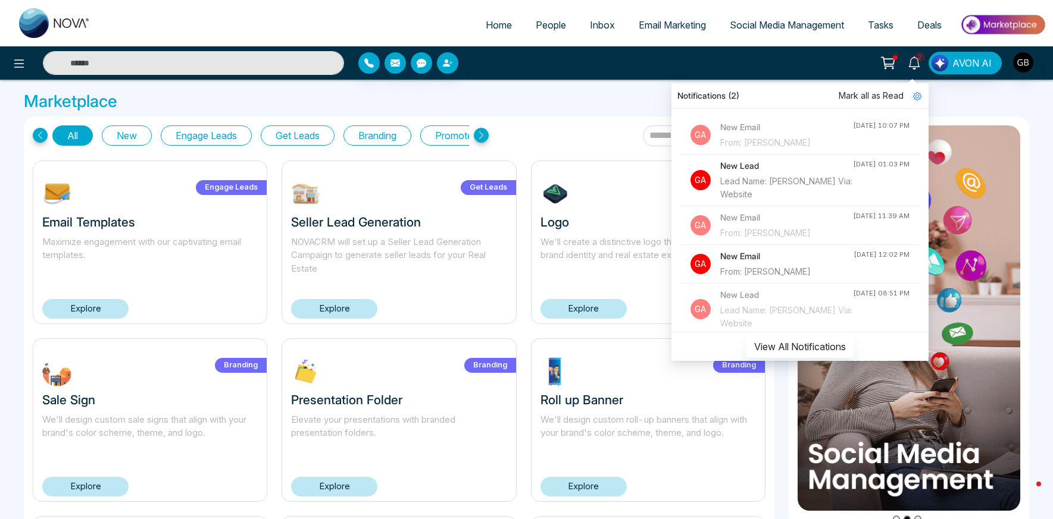
click at [597, 105] on h3 "Marketplace" at bounding box center [526, 102] width 1005 height 20
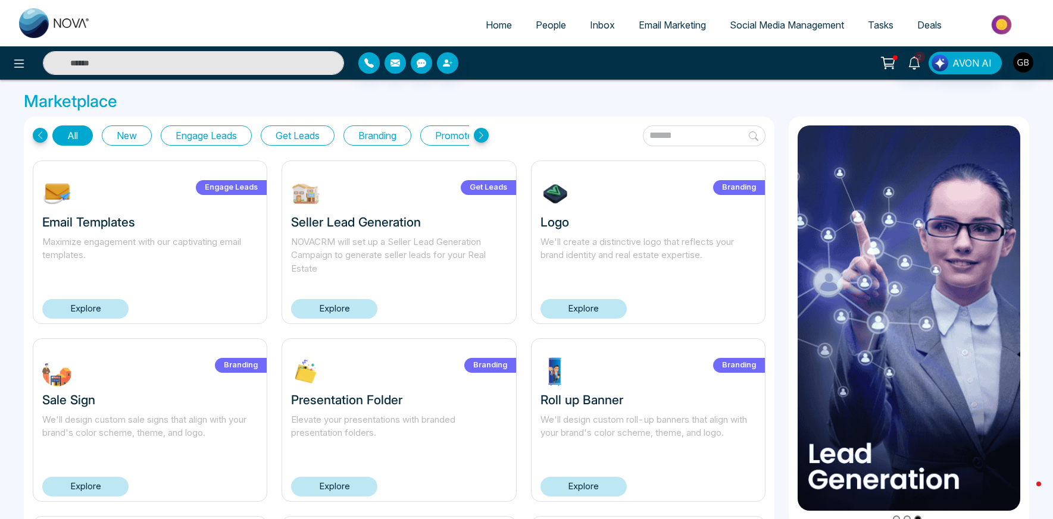
click at [558, 25] on span "People" at bounding box center [550, 25] width 30 height 12
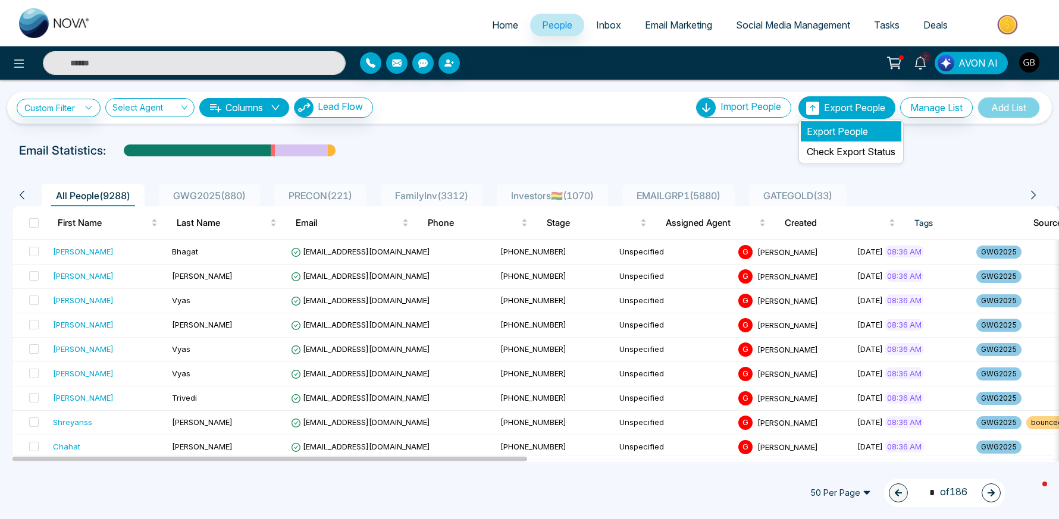
click at [844, 129] on li "Export People" at bounding box center [851, 131] width 101 height 20
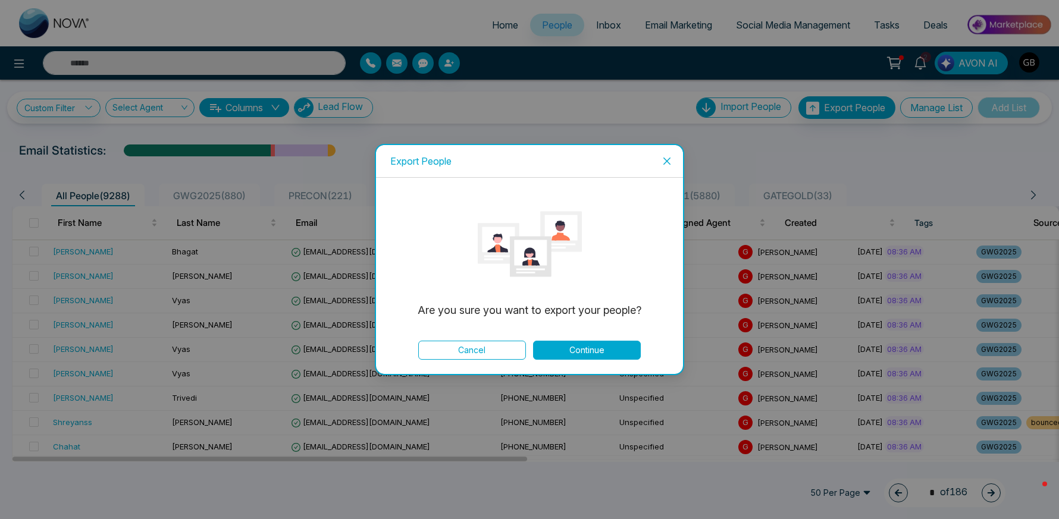
click at [622, 347] on button "Continue" at bounding box center [587, 350] width 108 height 19
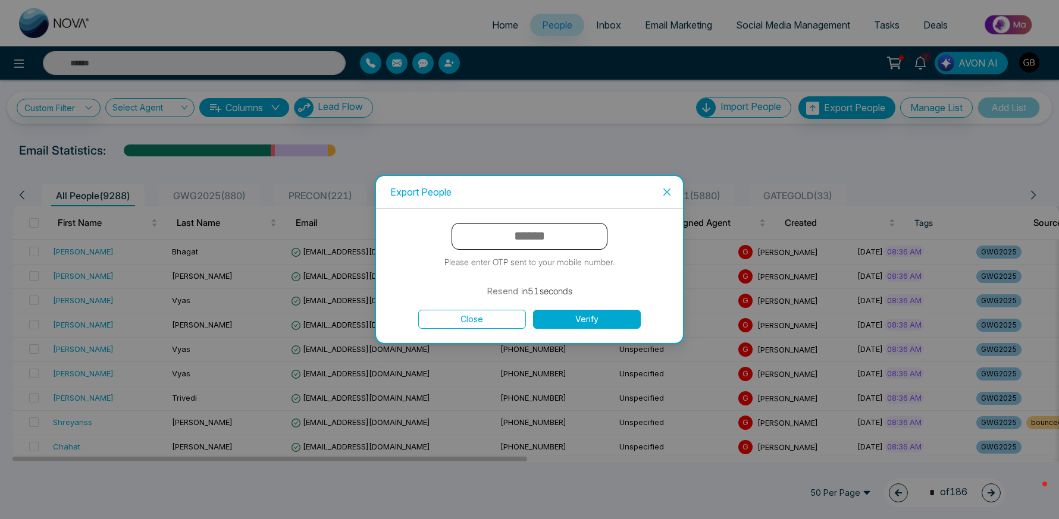
click at [581, 236] on input "text" at bounding box center [530, 236] width 156 height 27
paste input "******"
type input "******"
click at [605, 318] on button "Verify" at bounding box center [587, 319] width 108 height 19
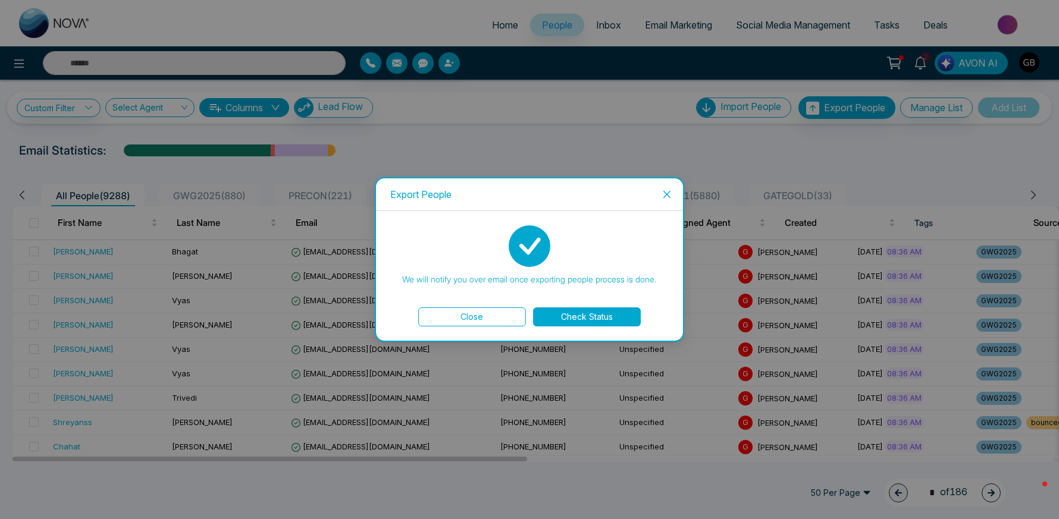
click at [608, 324] on button "Check Status" at bounding box center [587, 317] width 108 height 19
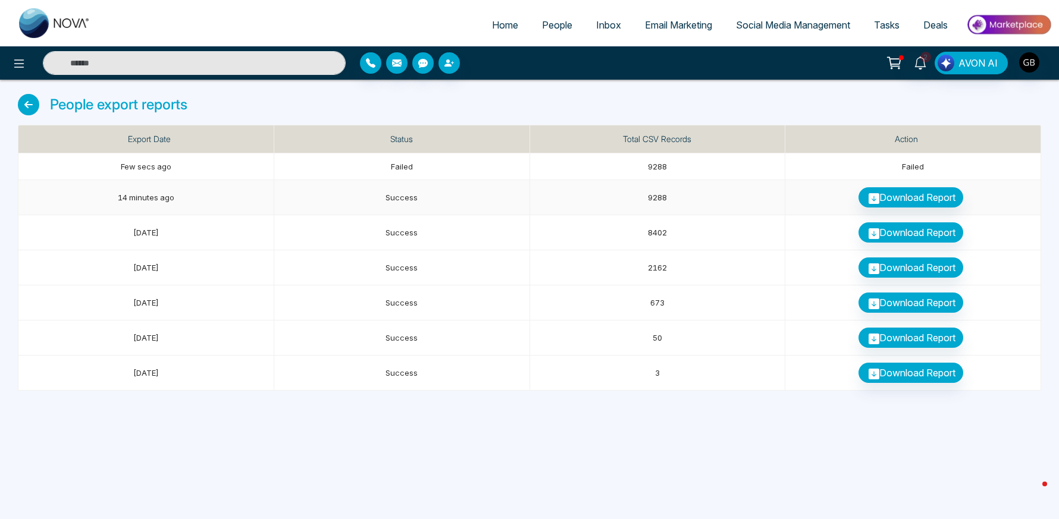
click at [899, 201] on link "Download Report" at bounding box center [911, 197] width 105 height 20
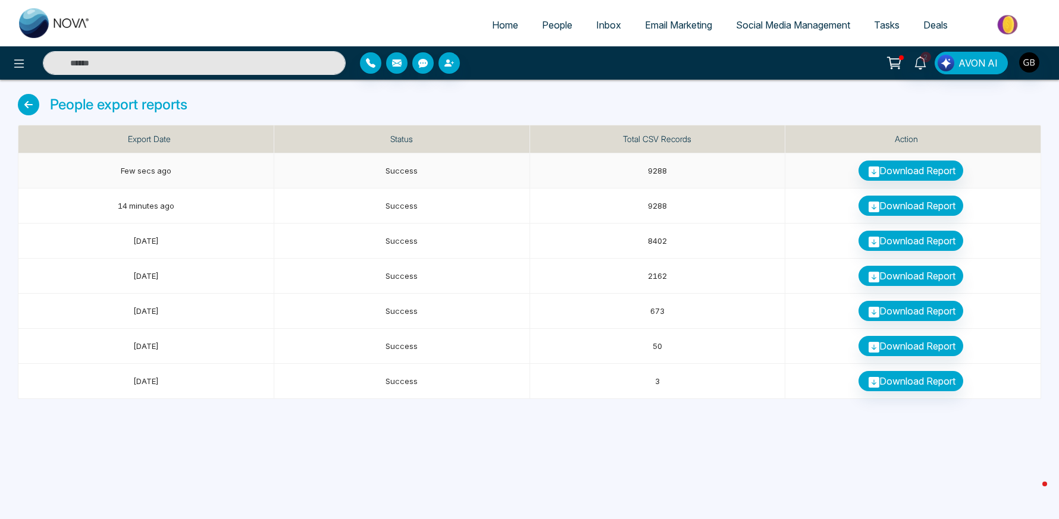
click at [892, 165] on link "Download Report" at bounding box center [911, 171] width 105 height 20
click at [558, 29] on span "People" at bounding box center [557, 25] width 30 height 12
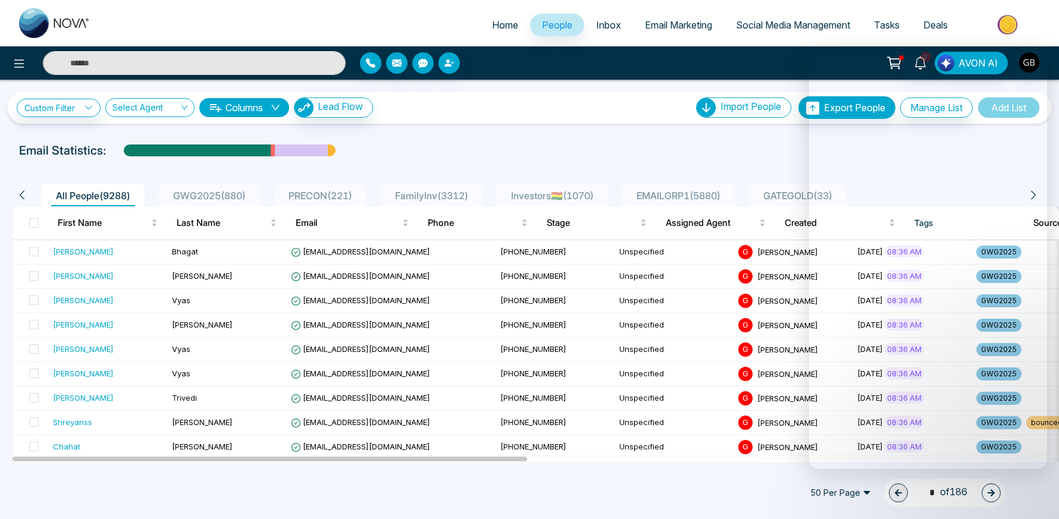
click at [655, 86] on div "Custom Filter Choose a filter Cancel Apply Select Agent Columns Lead Flow Impor…" at bounding box center [529, 102] width 1059 height 44
click at [594, 109] on div "Custom Filter Choose a filter Cancel Apply Select Agent Columns Lead Flow Impor…" at bounding box center [530, 107] width 1026 height 23
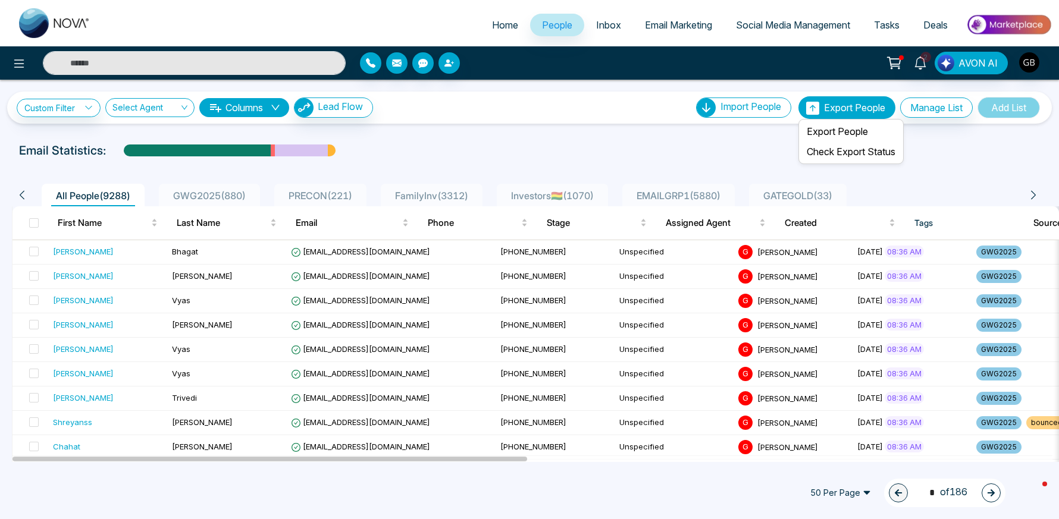
click at [838, 102] on span "Export People" at bounding box center [854, 108] width 61 height 12
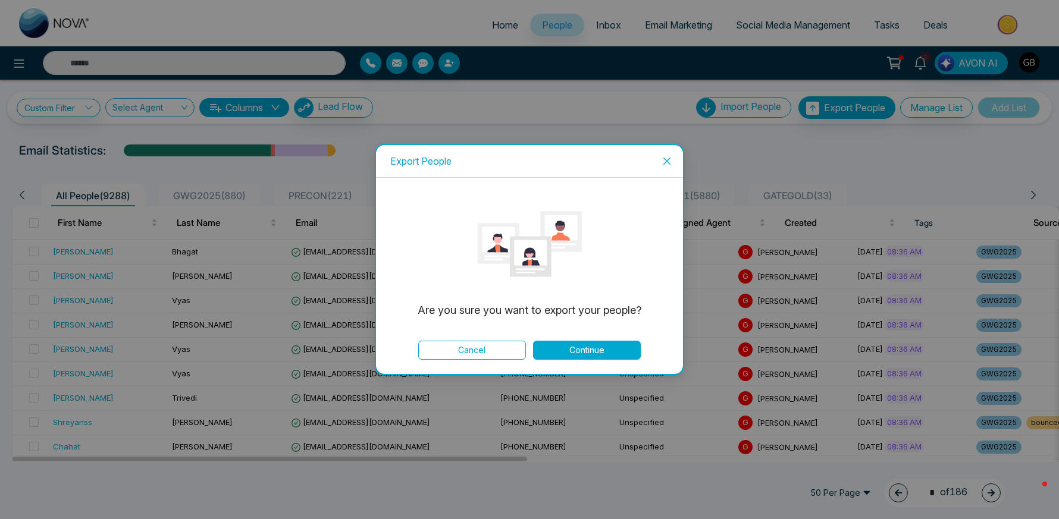
click at [596, 349] on button "Continue" at bounding box center [587, 350] width 108 height 19
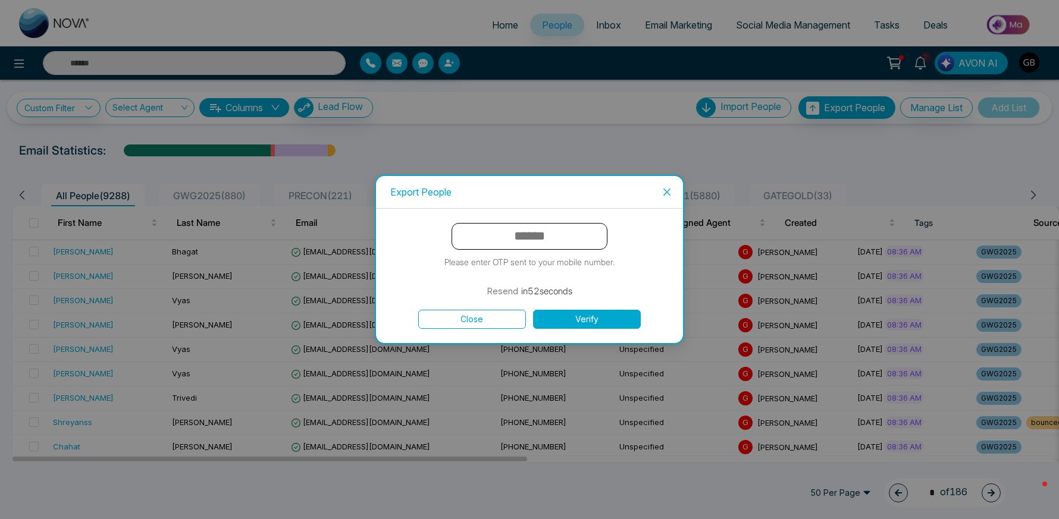
click at [557, 237] on input "text" at bounding box center [530, 236] width 156 height 27
paste input "******"
type input "******"
click at [579, 321] on button "Verify" at bounding box center [587, 319] width 108 height 19
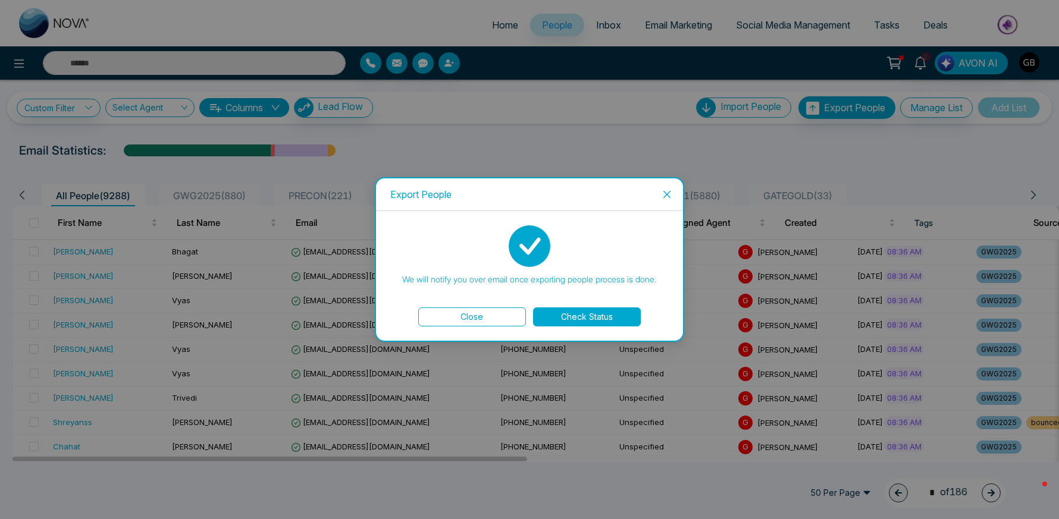
click at [566, 315] on button "Check Status" at bounding box center [587, 317] width 108 height 19
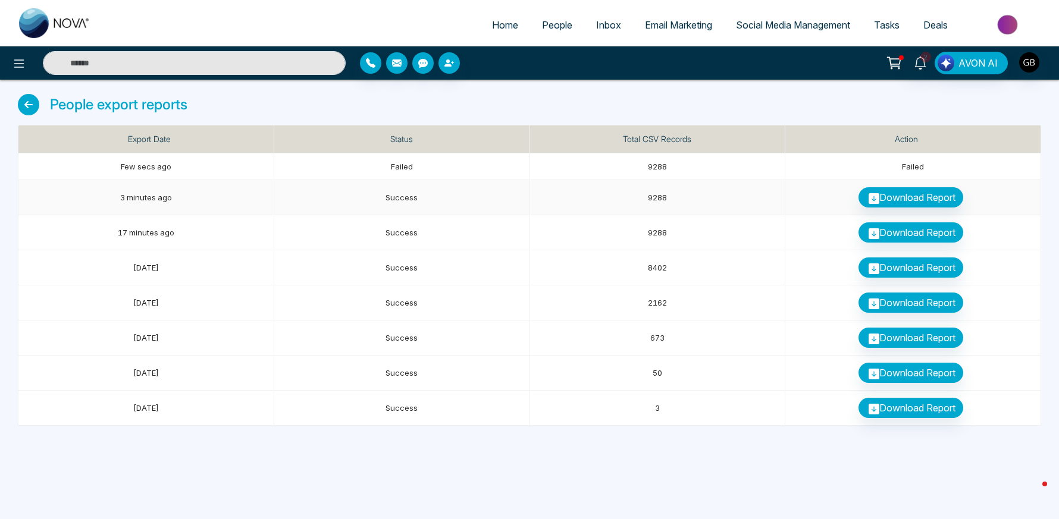
click at [883, 201] on link "Download Report" at bounding box center [911, 197] width 105 height 20
click at [888, 199] on link "Download Report" at bounding box center [911, 197] width 105 height 20
click at [870, 233] on icon at bounding box center [874, 233] width 11 height 11
click at [901, 233] on link "Download Report" at bounding box center [911, 233] width 105 height 20
click at [950, 198] on link "Download Report" at bounding box center [911, 197] width 105 height 20
